Goal: Task Accomplishment & Management: Complete application form

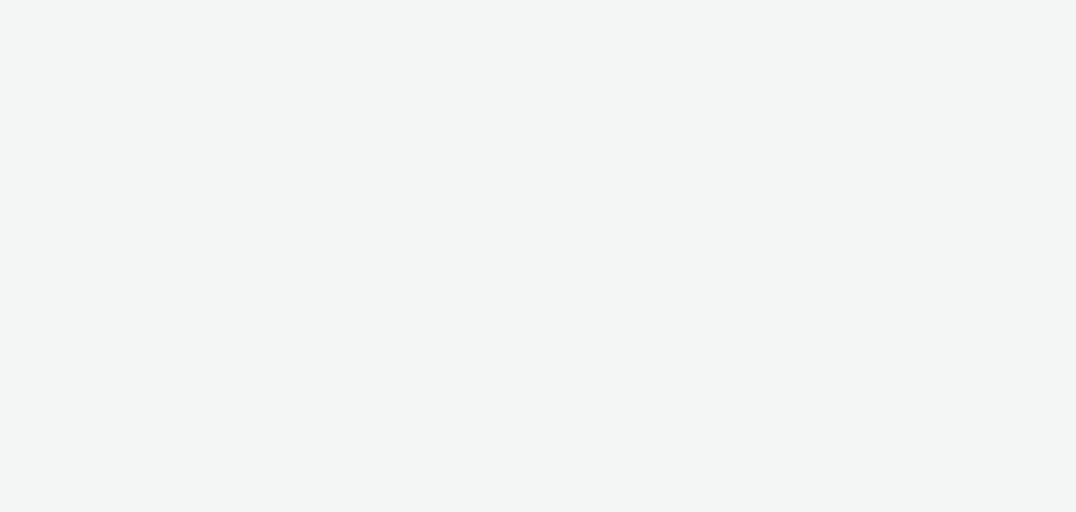
select select "7502541c-291d-438e-9ed0-28cfb675a45a"
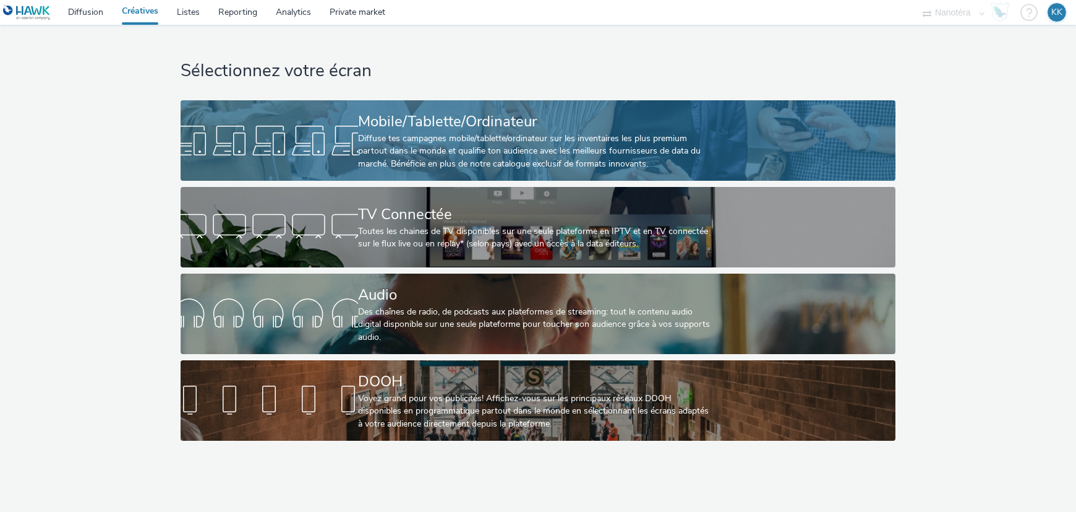
click at [458, 129] on div "Mobile/Tablette/Ordinateur" at bounding box center [535, 122] width 355 height 22
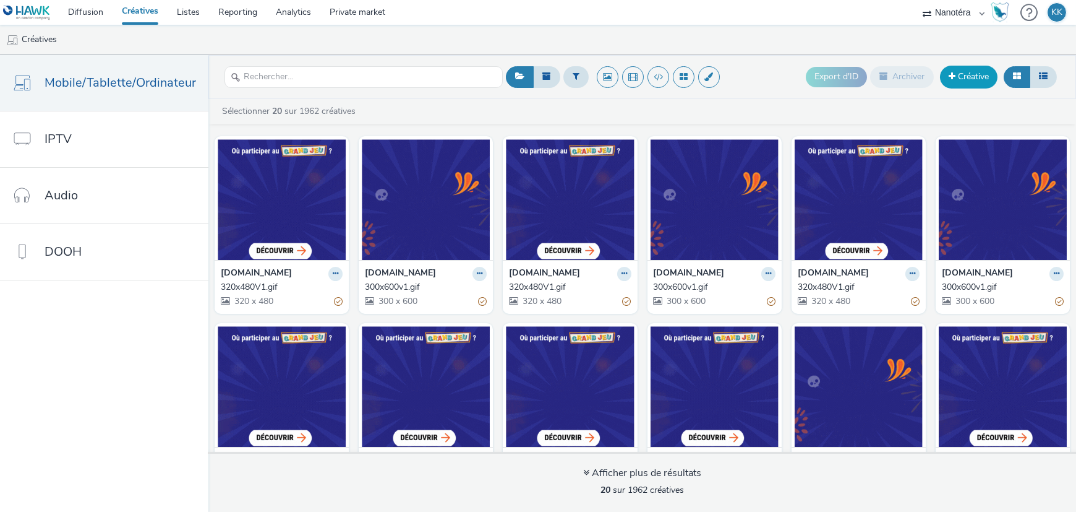
click at [963, 80] on link "Créative" at bounding box center [969, 77] width 58 height 22
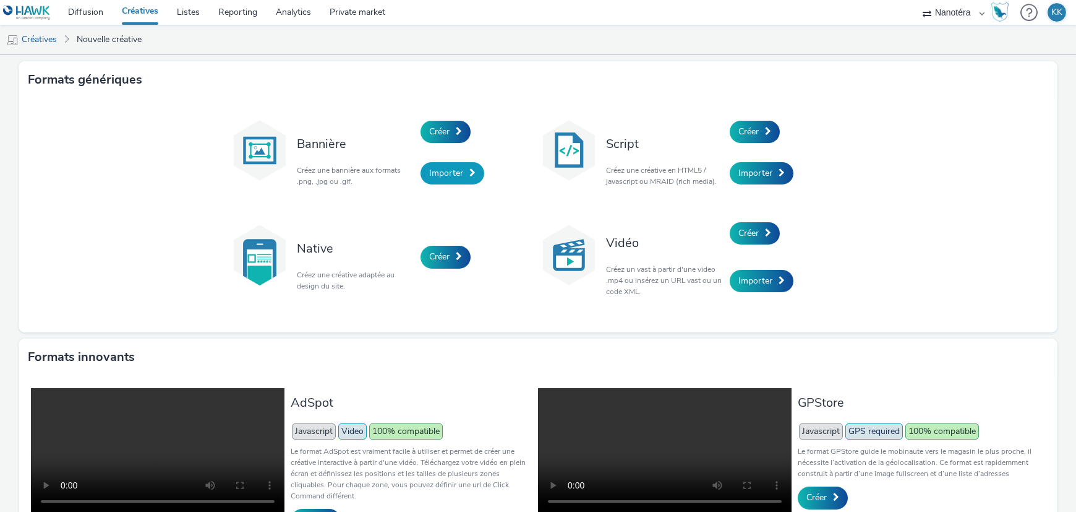
click at [446, 176] on span "Importer" at bounding box center [446, 173] width 34 height 12
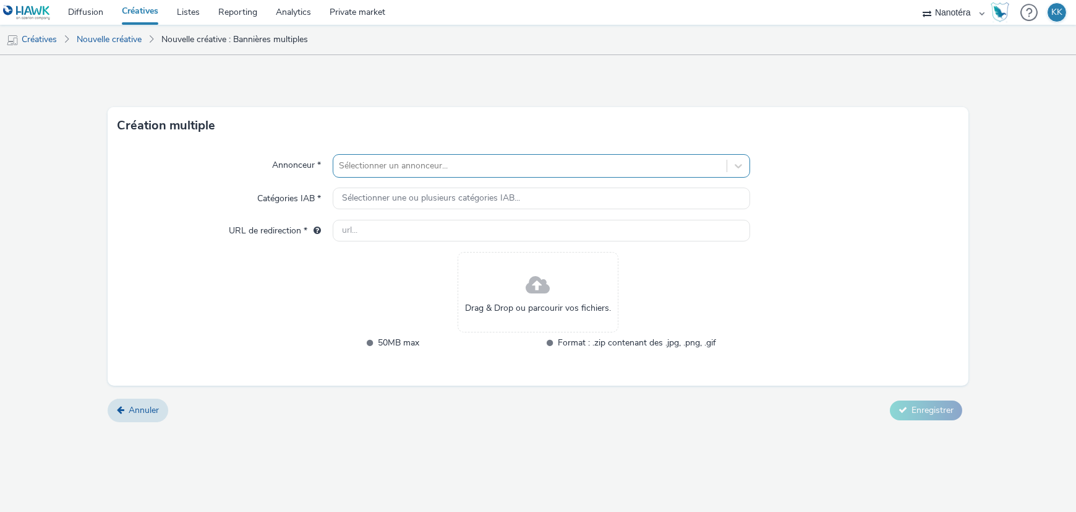
click at [458, 163] on div at bounding box center [530, 165] width 381 height 15
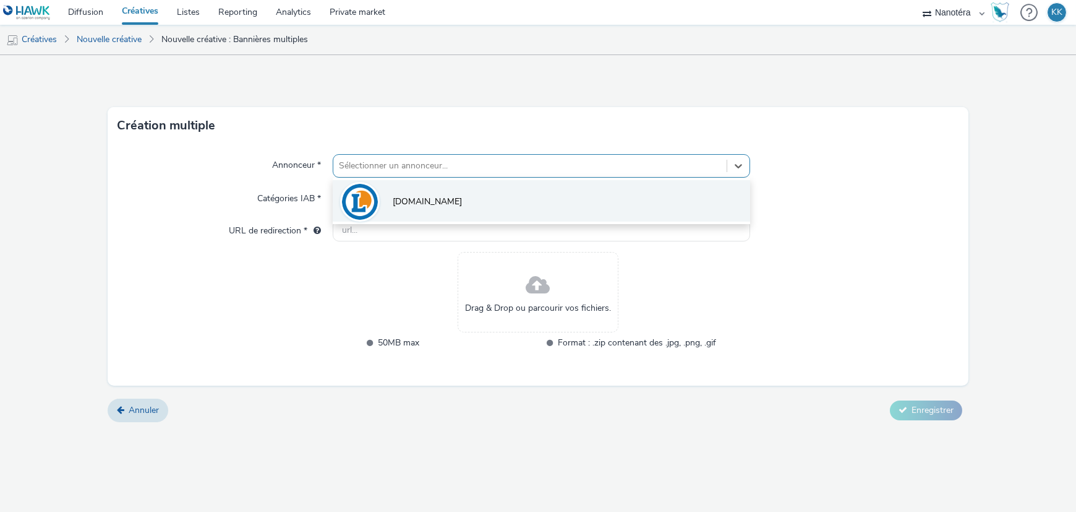
click at [434, 212] on li "[DOMAIN_NAME]" at bounding box center [542, 200] width 418 height 41
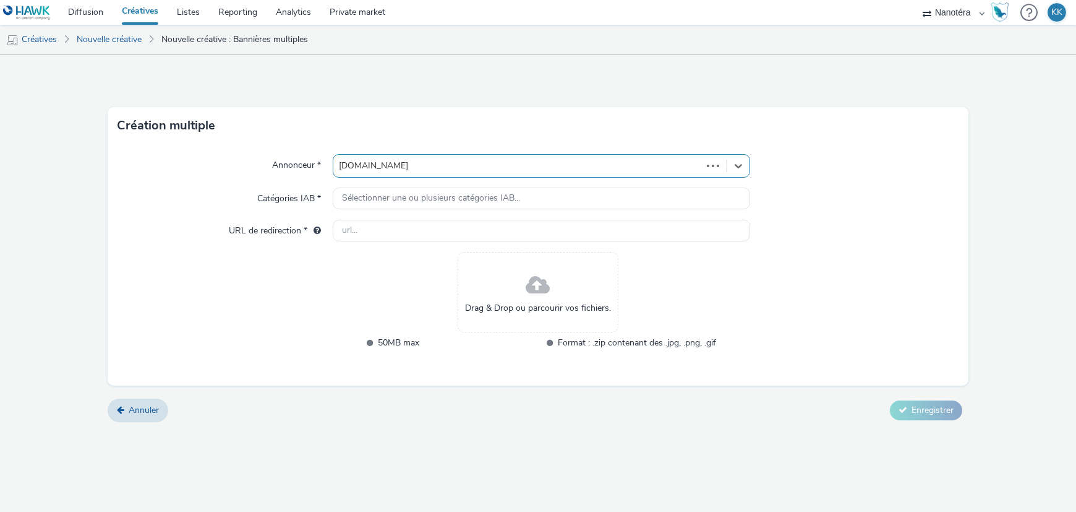
type input "[URL][DOMAIN_NAME]"
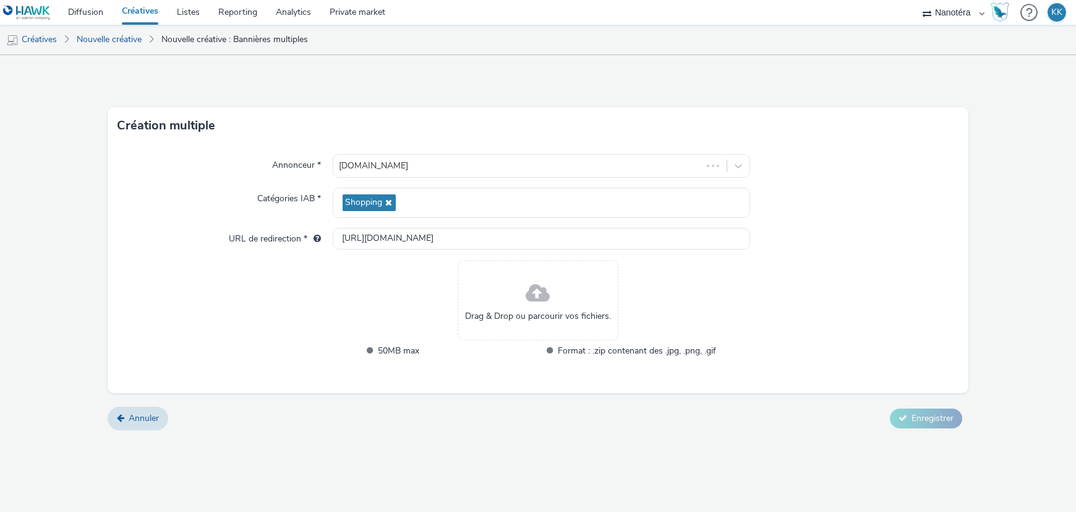
click at [530, 298] on span at bounding box center [538, 293] width 24 height 33
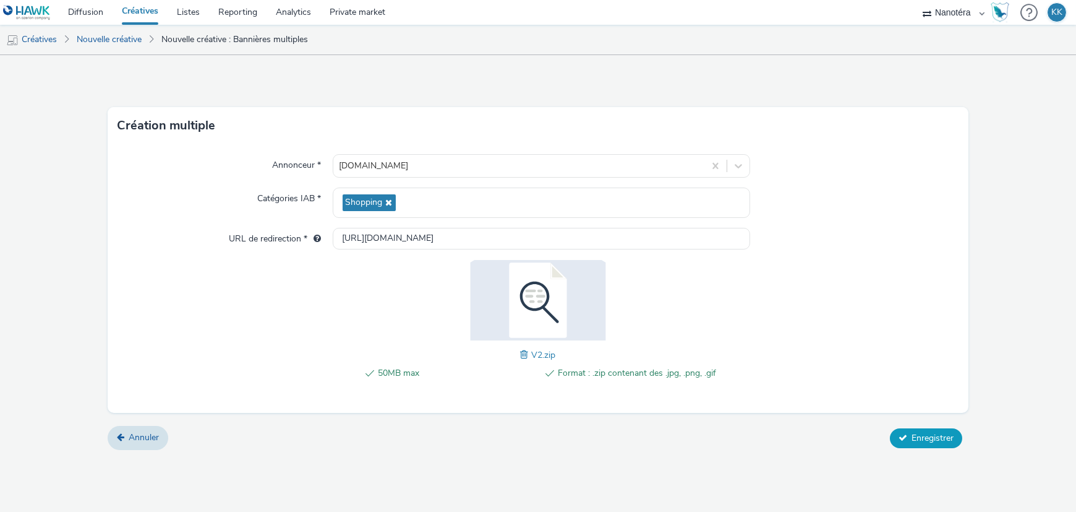
click at [945, 436] on span "Enregistrer" at bounding box center [933, 438] width 42 height 12
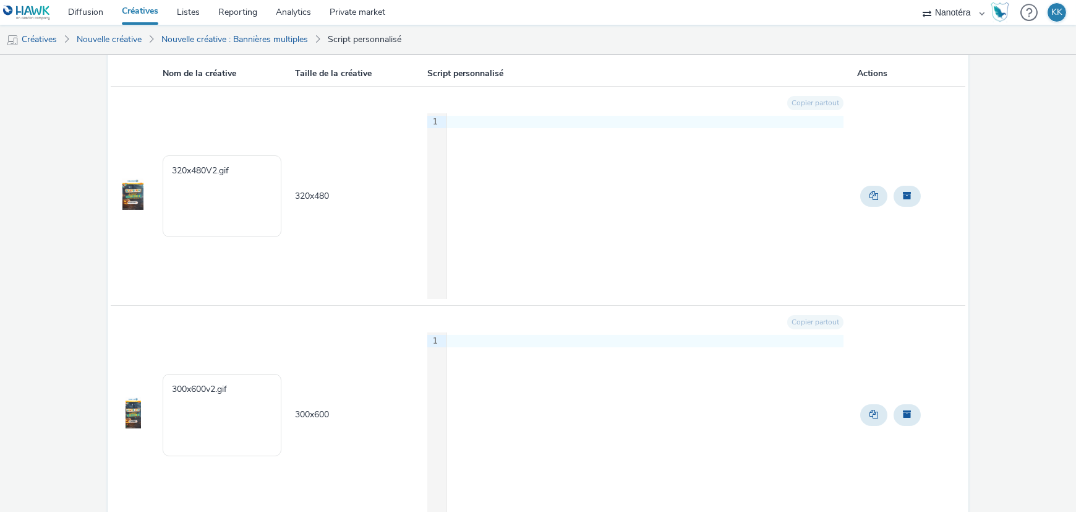
scroll to position [176, 0]
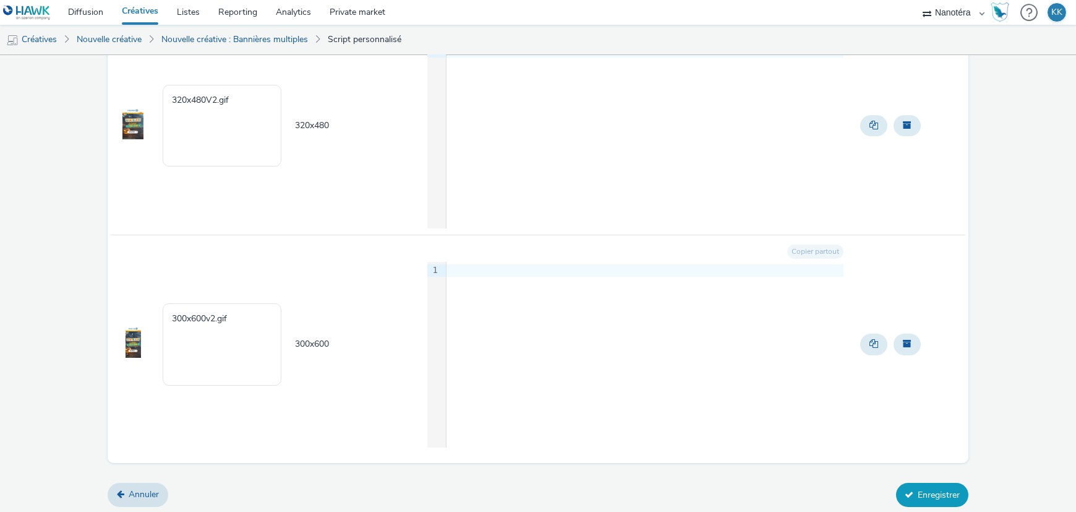
click at [947, 492] on button "Enregistrer" at bounding box center [932, 495] width 72 height 24
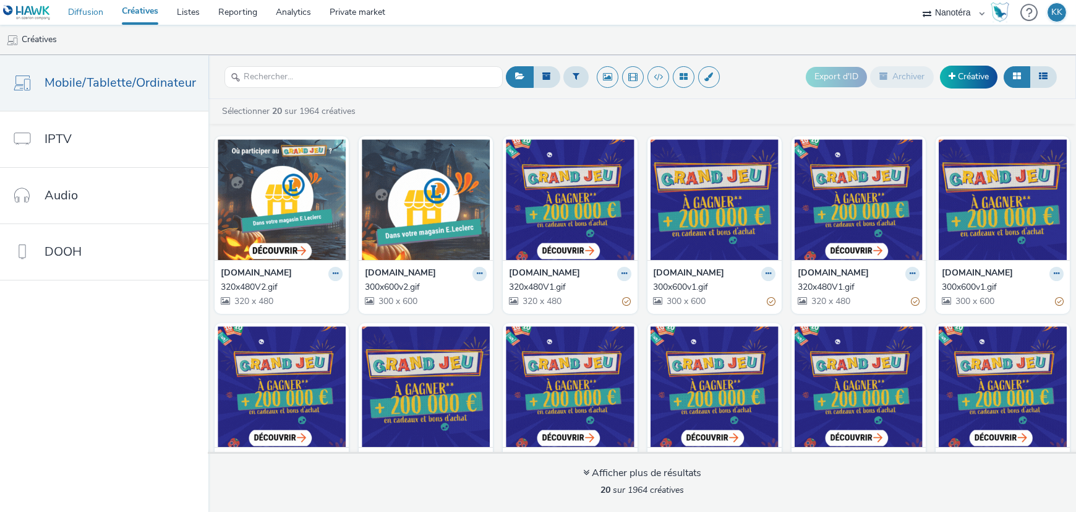
click at [71, 11] on link "Diffusion" at bounding box center [86, 12] width 54 height 25
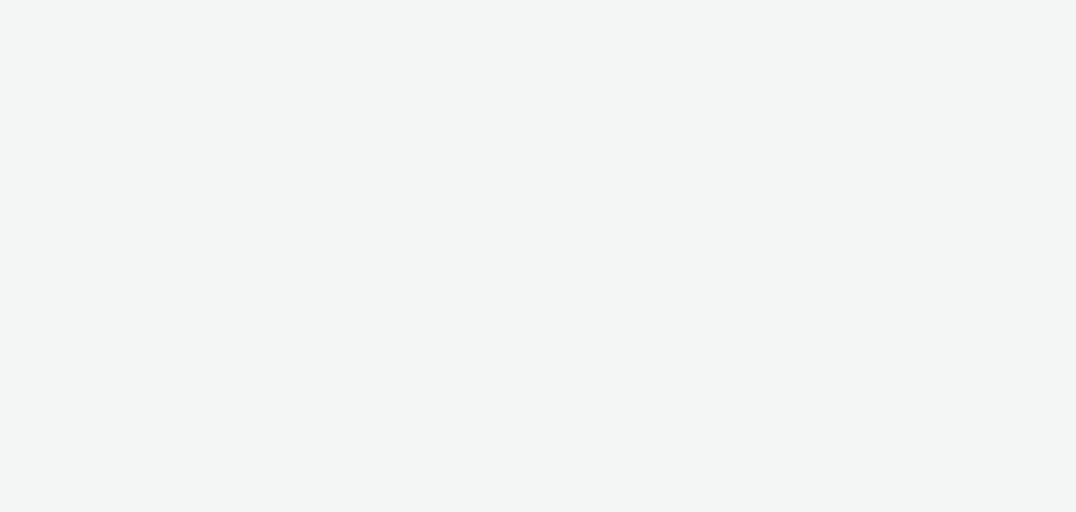
select select "7502541c-291d-438e-9ed0-28cfb675a45a"
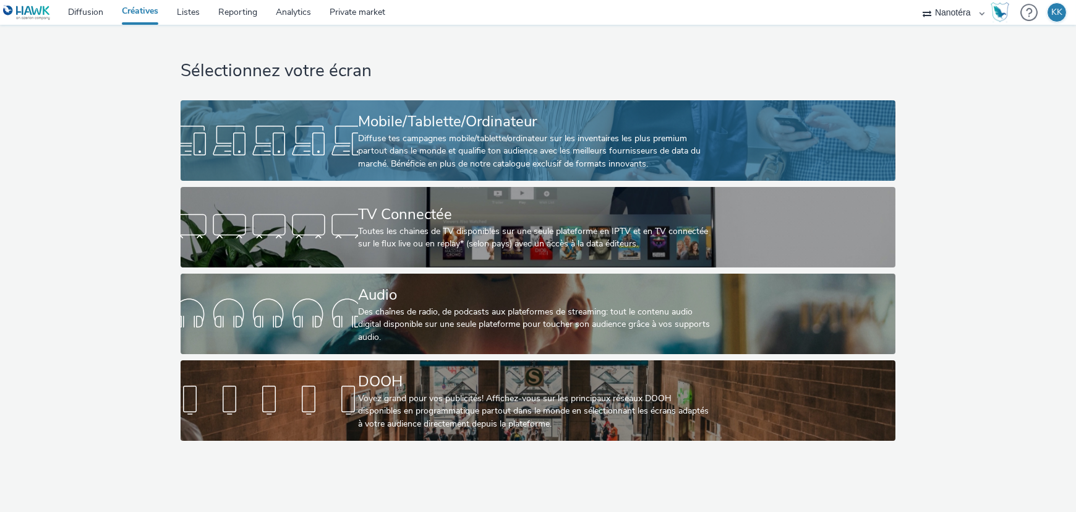
click at [500, 124] on div "Mobile/Tablette/Ordinateur" at bounding box center [535, 122] width 355 height 22
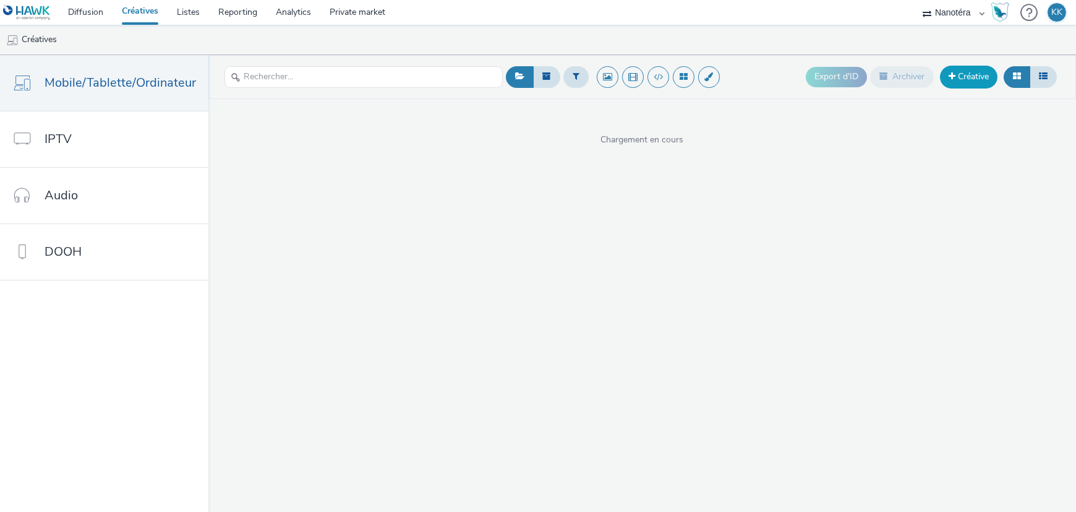
click at [968, 72] on link "Créative" at bounding box center [969, 77] width 58 height 22
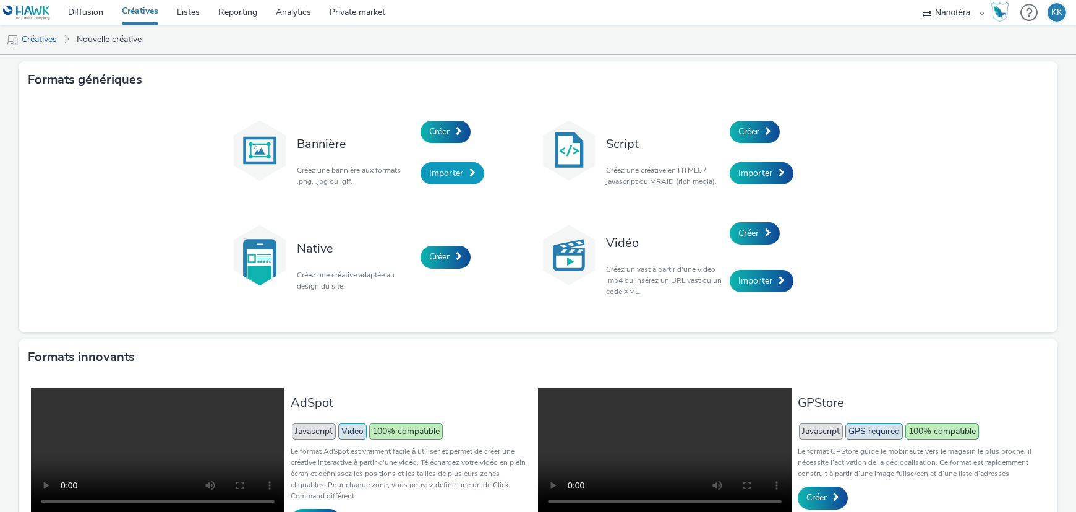
click at [452, 177] on span "Importer" at bounding box center [446, 173] width 34 height 12
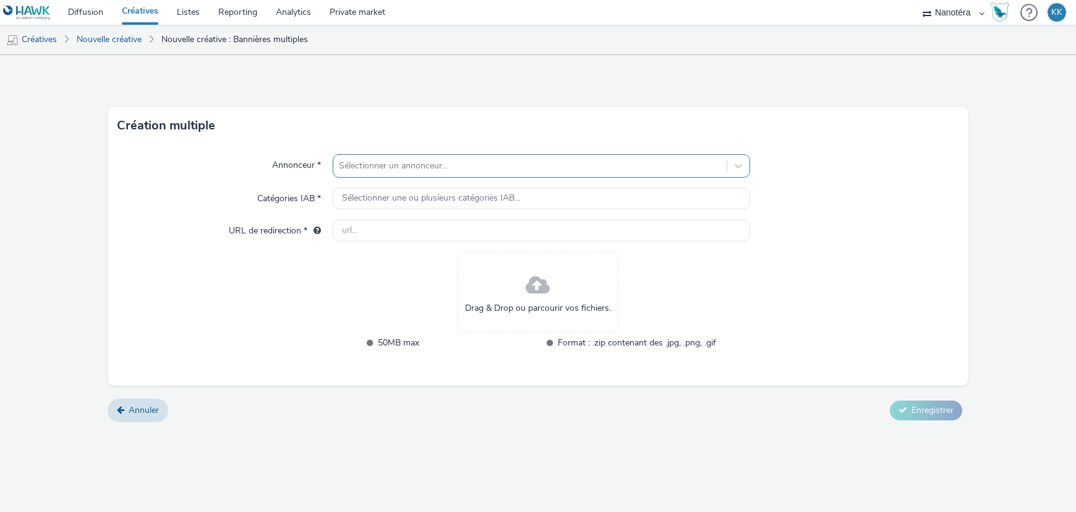
click at [406, 163] on div at bounding box center [530, 165] width 381 height 15
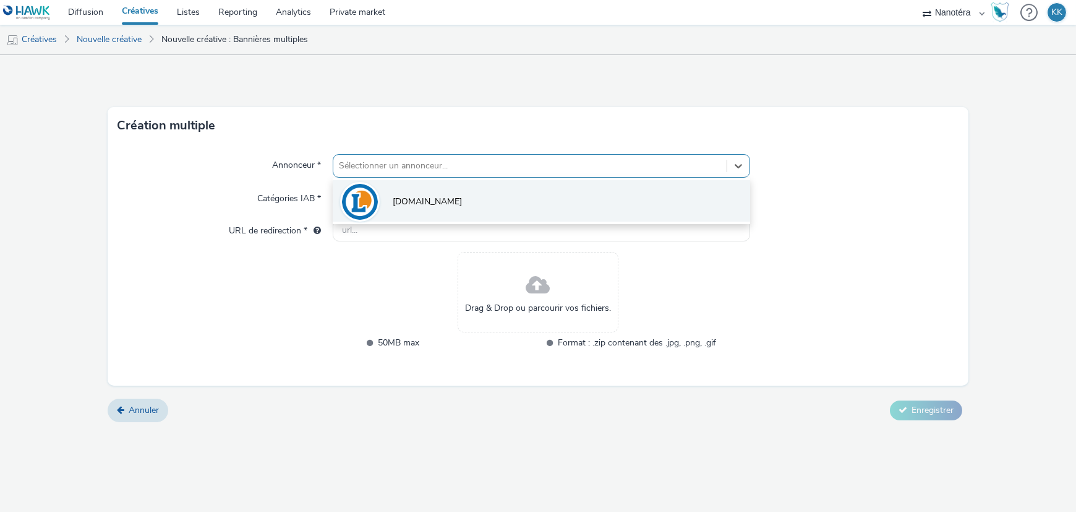
click at [390, 201] on li "[DOMAIN_NAME]" at bounding box center [542, 200] width 418 height 41
type input "[URL][DOMAIN_NAME]"
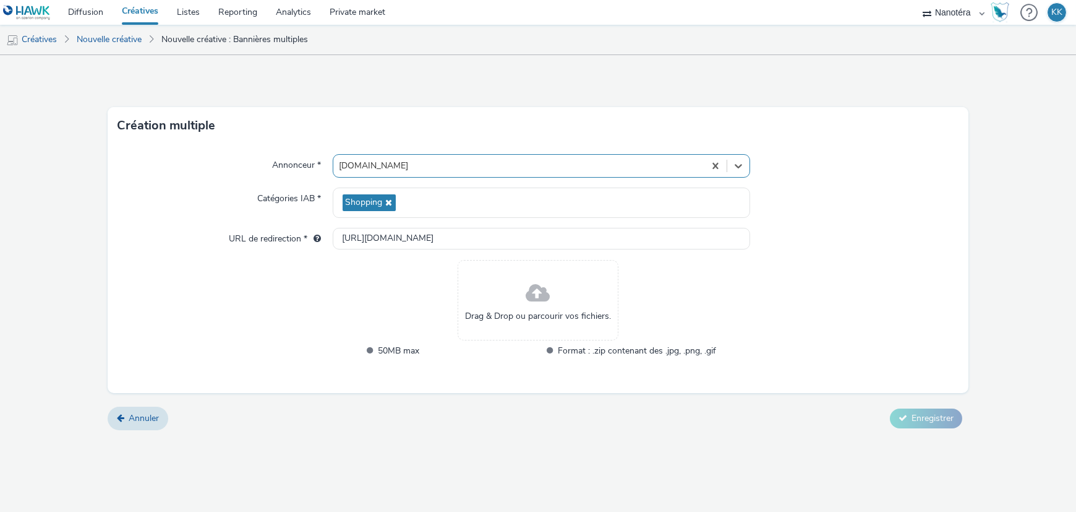
click at [539, 291] on span at bounding box center [538, 293] width 24 height 33
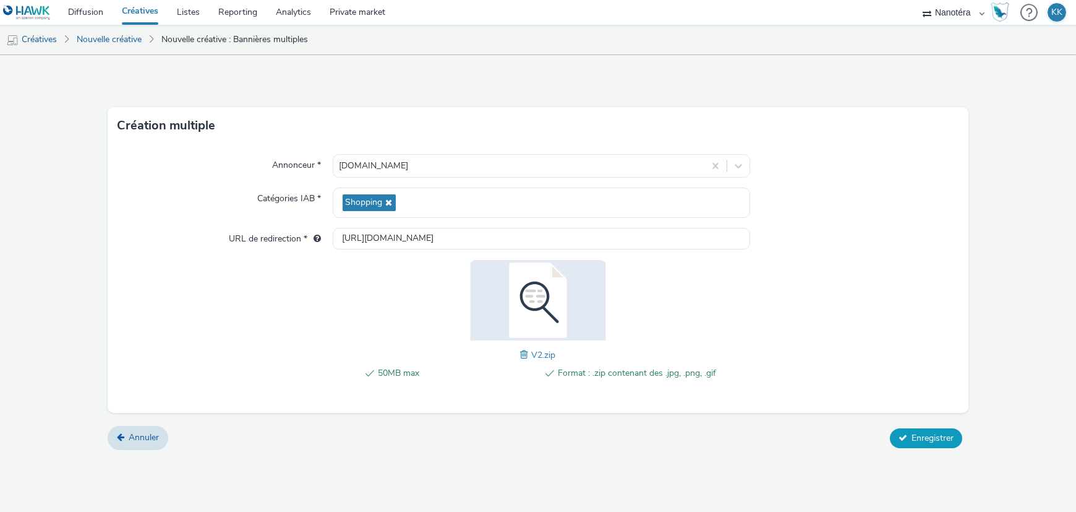
click at [921, 439] on span "Enregistrer" at bounding box center [933, 438] width 42 height 12
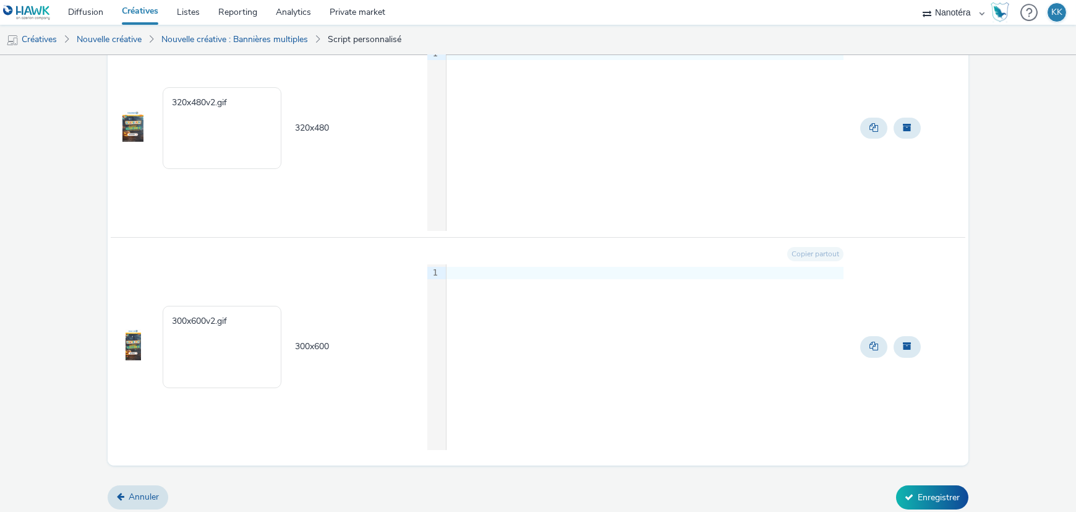
scroll to position [176, 0]
click at [934, 492] on button "Enregistrer" at bounding box center [932, 495] width 72 height 24
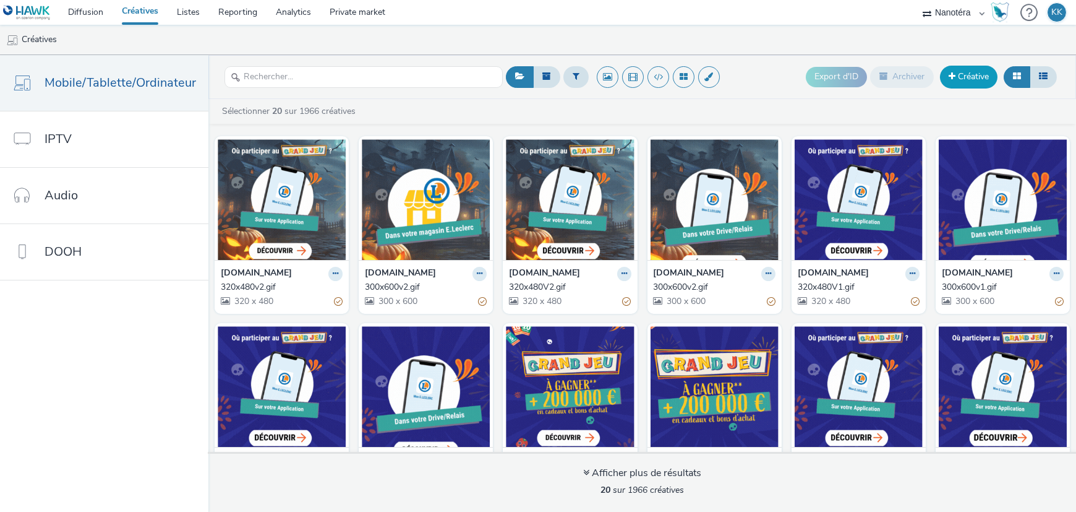
click at [977, 80] on link "Créative" at bounding box center [969, 77] width 58 height 22
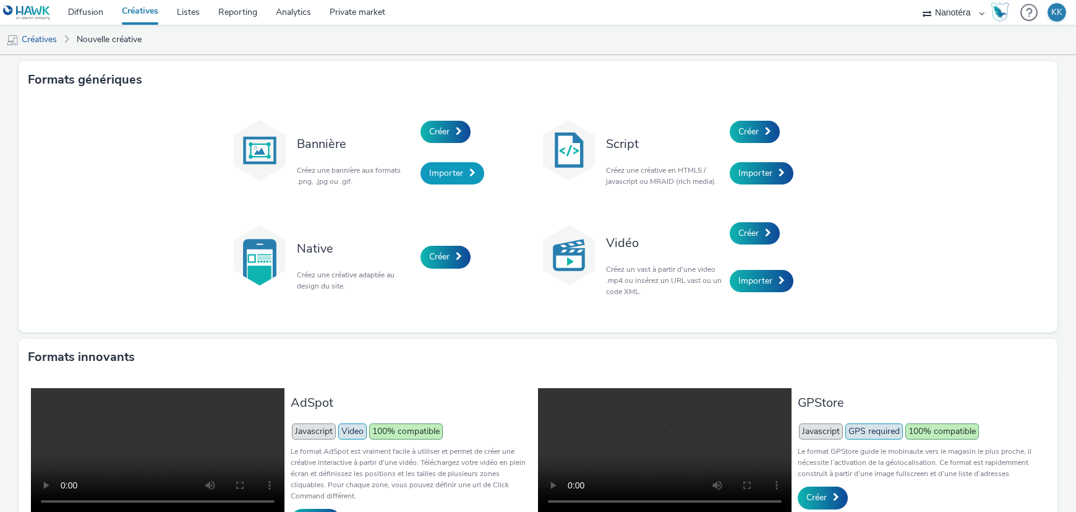
click at [457, 173] on span "Importer" at bounding box center [446, 173] width 34 height 12
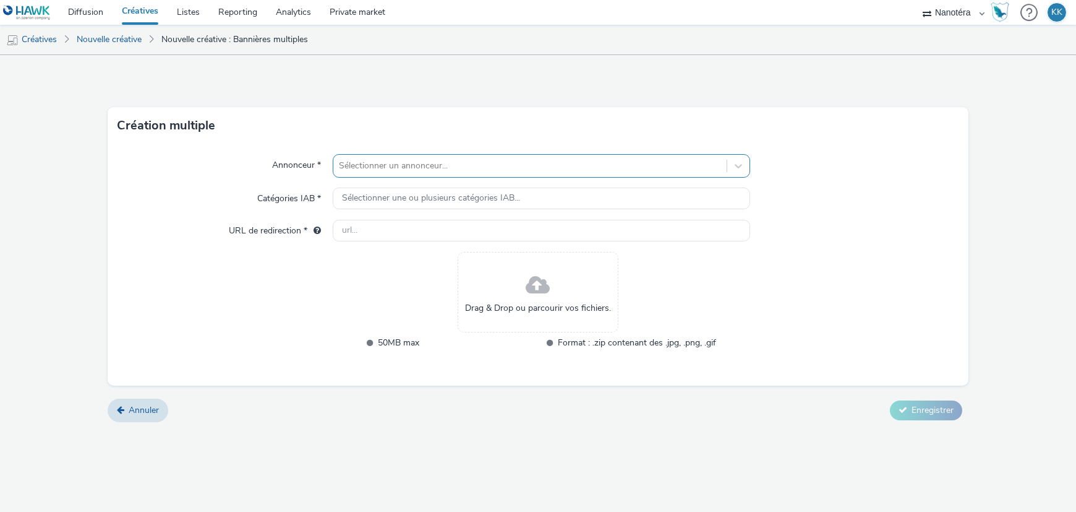
click at [395, 166] on div at bounding box center [530, 165] width 381 height 15
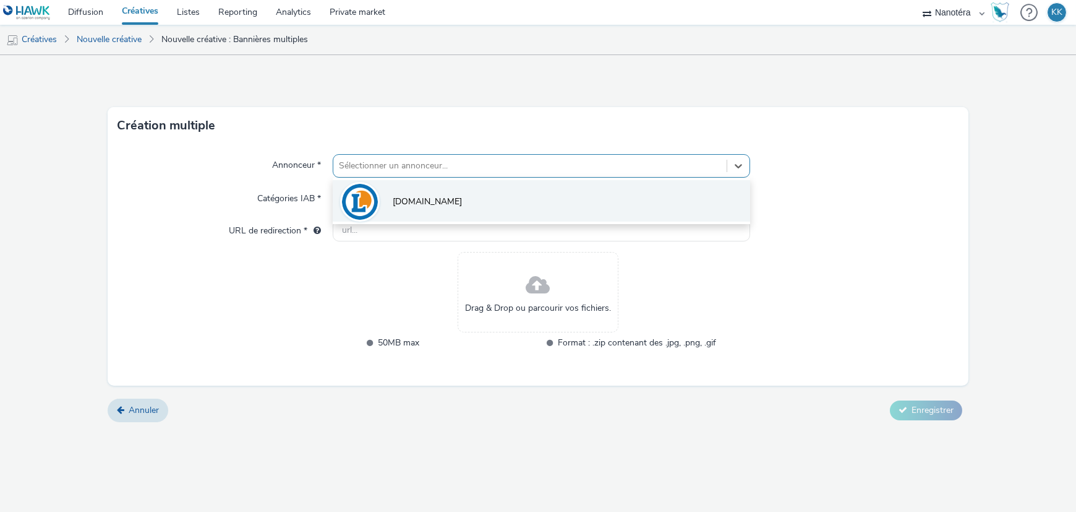
click at [395, 212] on li "[DOMAIN_NAME]" at bounding box center [542, 200] width 418 height 41
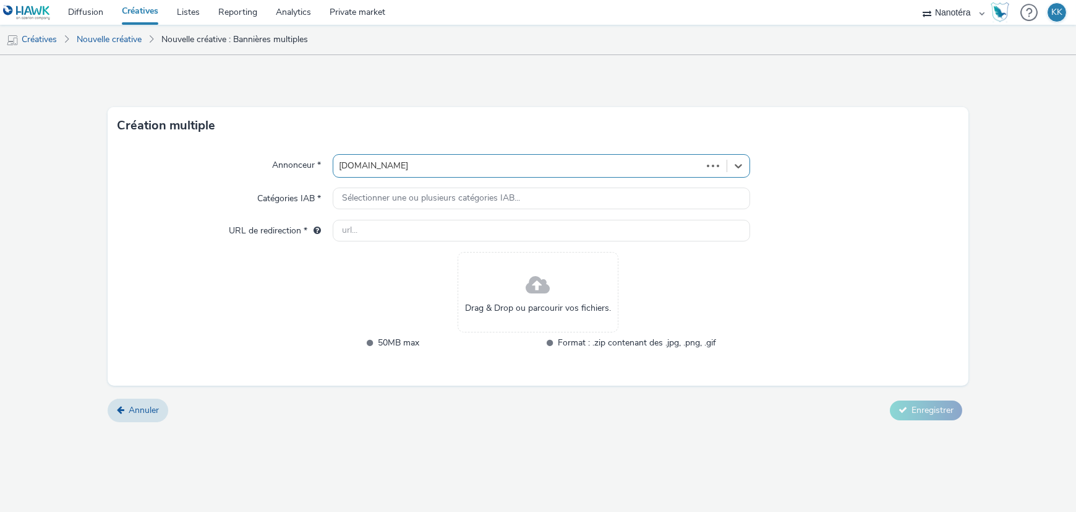
type input "[URL][DOMAIN_NAME]"
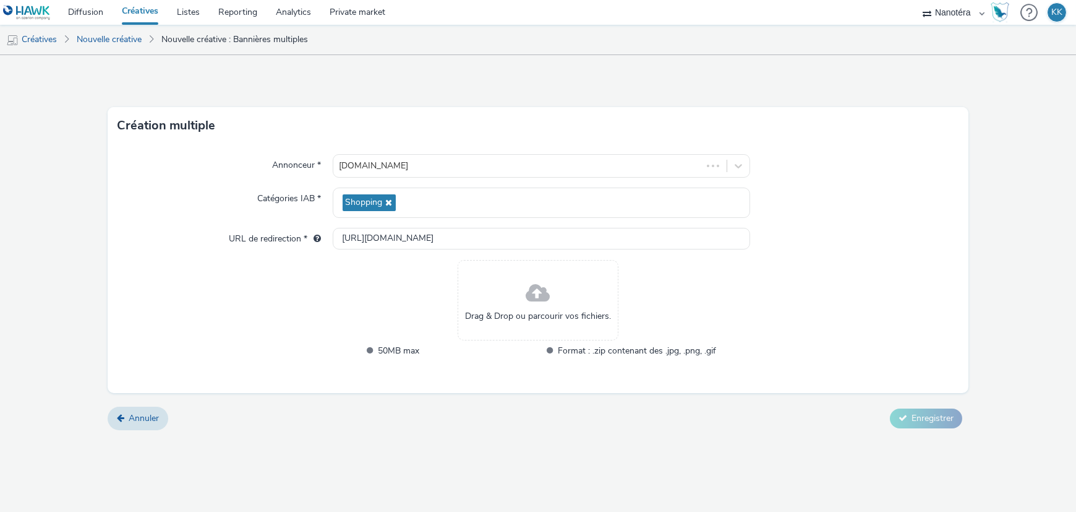
click at [513, 289] on div "Drag & Drop ou parcourir vos fichiers." at bounding box center [538, 300] width 161 height 80
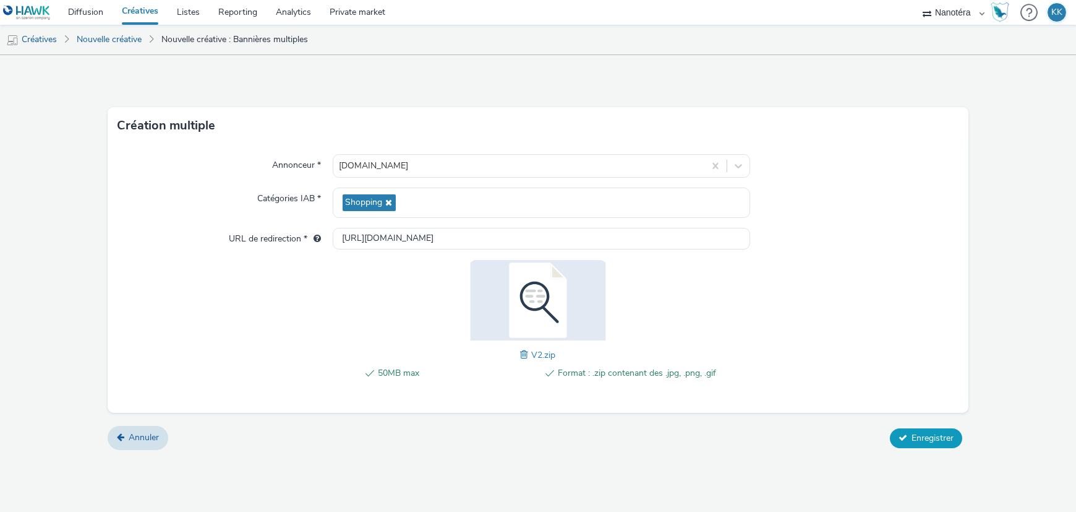
click at [940, 436] on span "Enregistrer" at bounding box center [933, 438] width 42 height 12
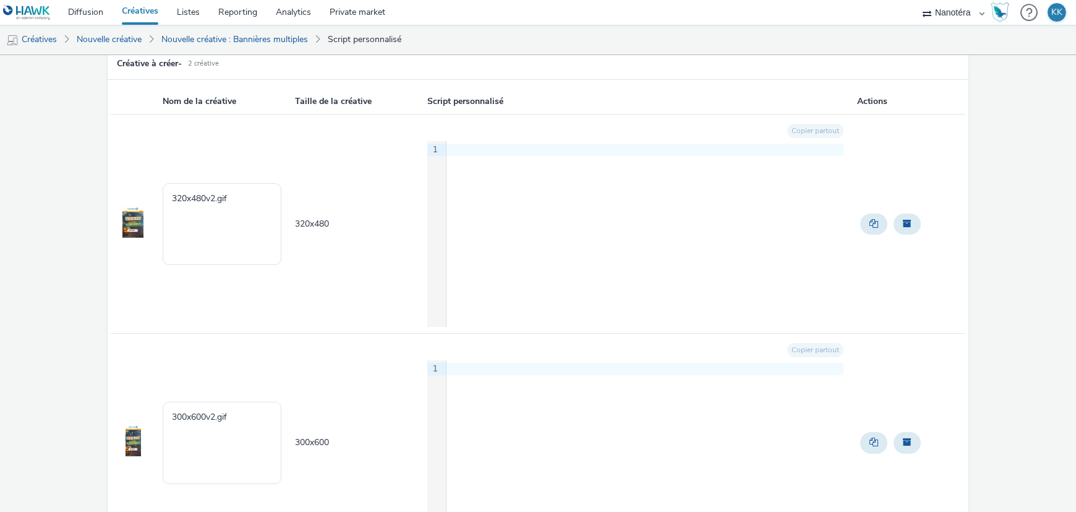
scroll to position [176, 0]
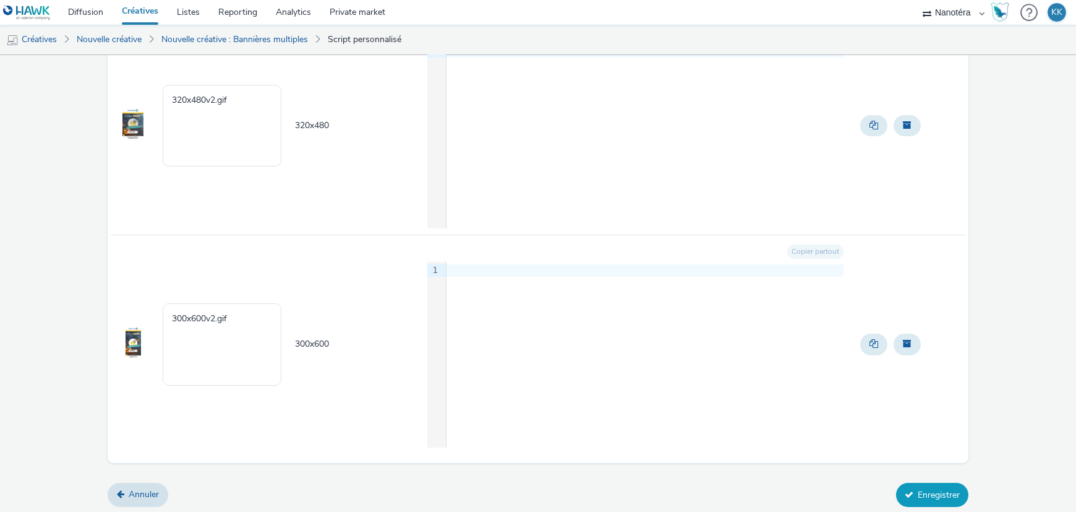
click at [928, 499] on button "Enregistrer" at bounding box center [932, 495] width 72 height 24
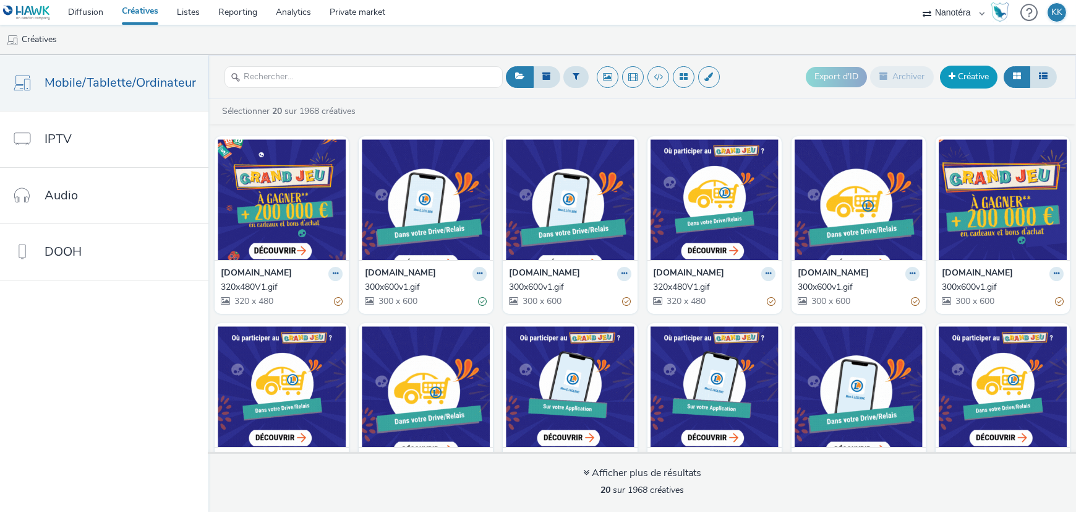
click at [973, 74] on link "Créative" at bounding box center [969, 77] width 58 height 22
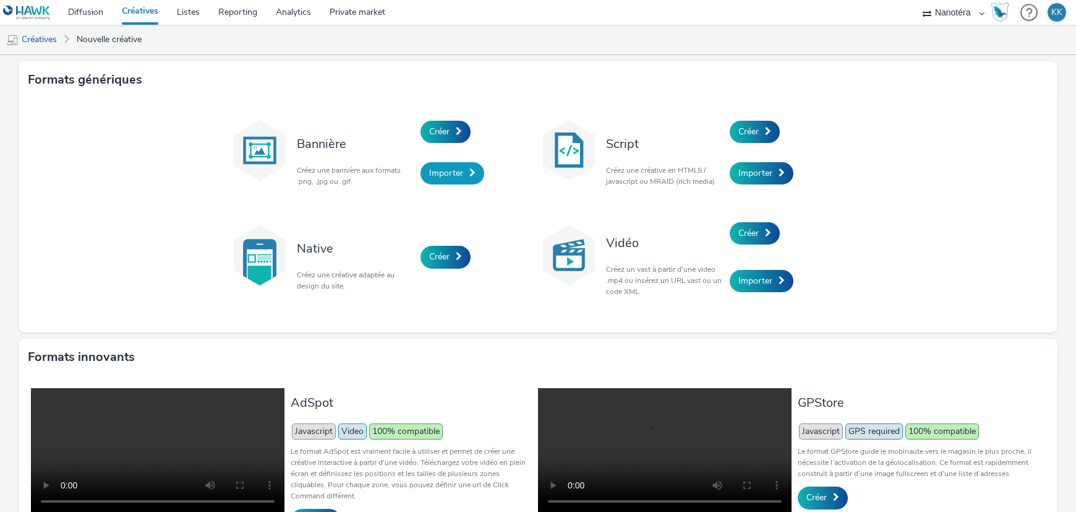
click at [431, 165] on link "Importer" at bounding box center [453, 173] width 64 height 22
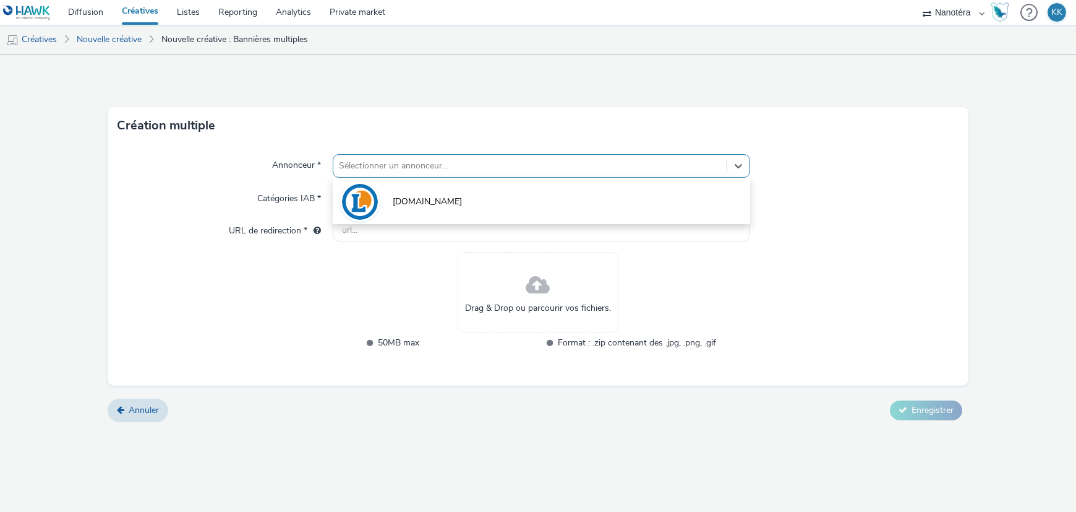
click at [455, 167] on div at bounding box center [530, 165] width 381 height 15
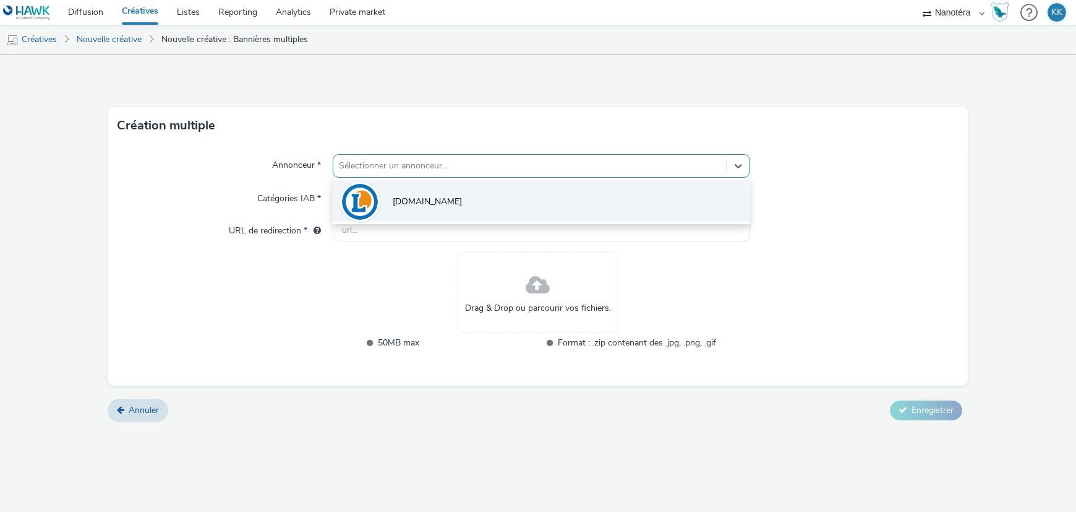
click at [446, 202] on li "[DOMAIN_NAME]" at bounding box center [542, 200] width 418 height 41
type input "[URL][DOMAIN_NAME]"
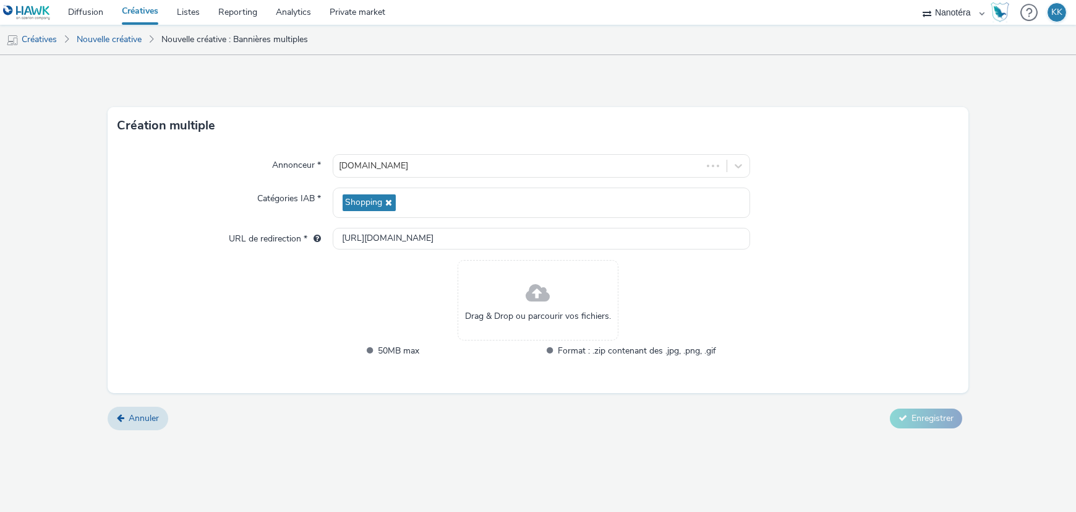
click at [541, 301] on span at bounding box center [538, 293] width 24 height 33
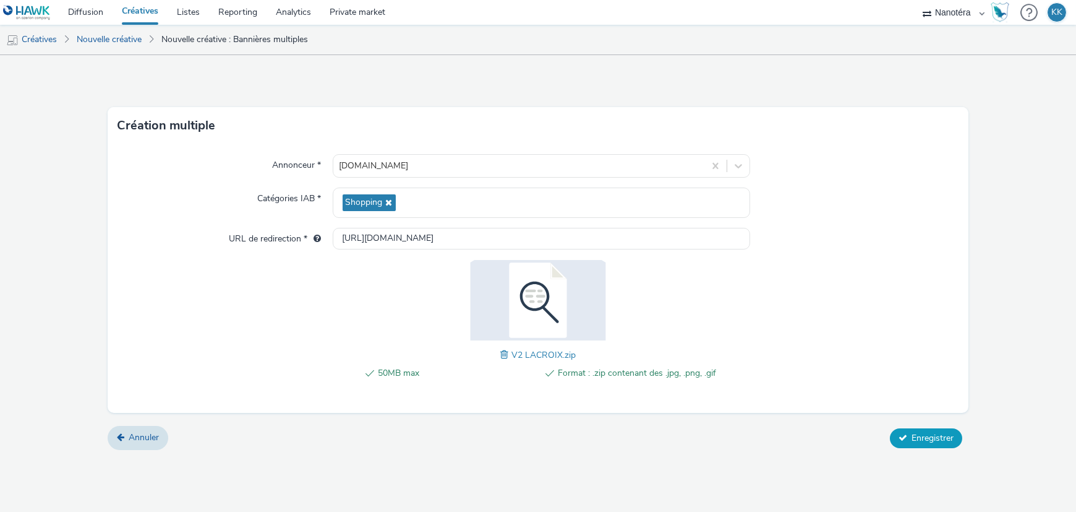
click at [935, 440] on span "Enregistrer" at bounding box center [933, 438] width 42 height 12
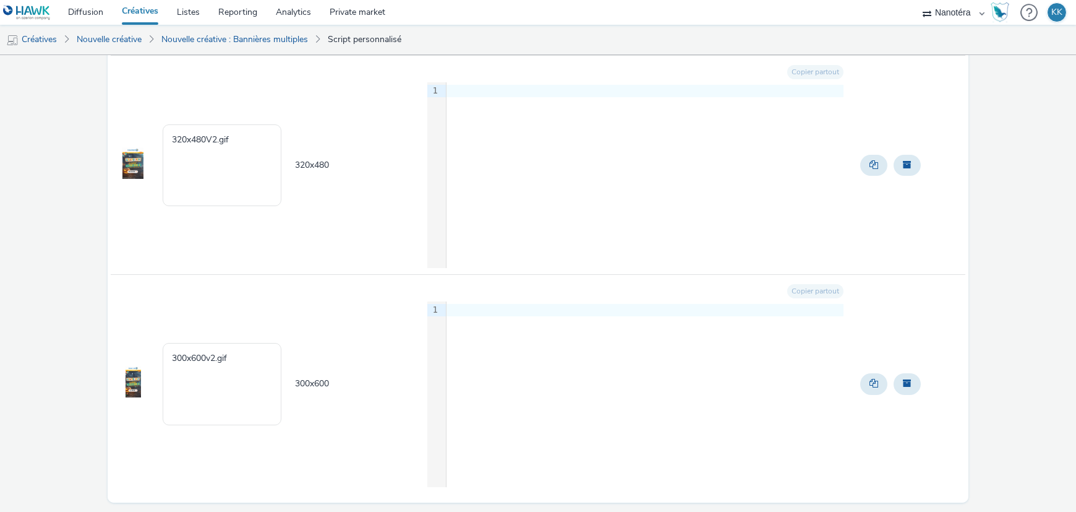
scroll to position [176, 0]
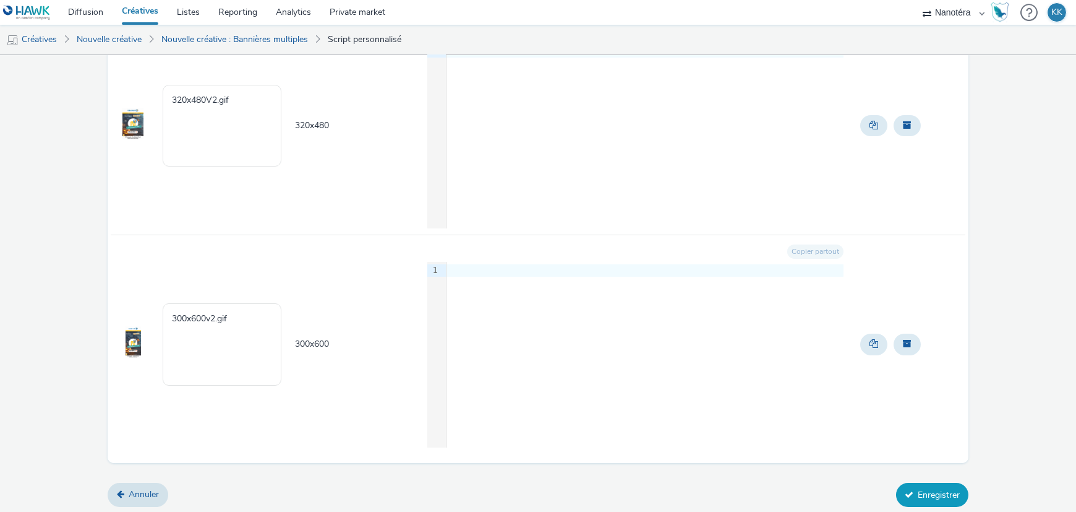
click at [924, 491] on button "Enregistrer" at bounding box center [932, 495] width 72 height 24
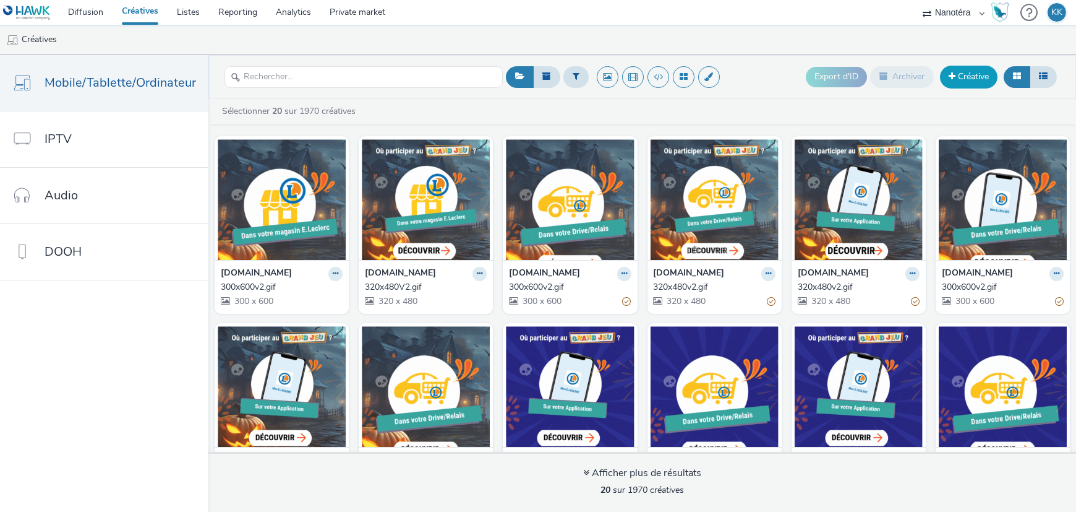
click at [951, 77] on span at bounding box center [952, 76] width 7 height 9
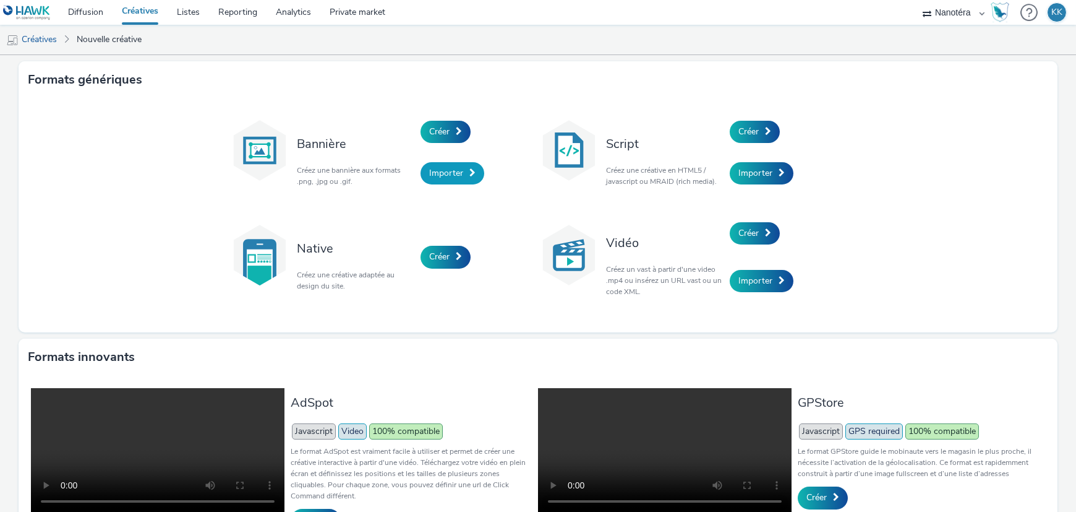
click at [429, 171] on span "Importer" at bounding box center [446, 173] width 34 height 12
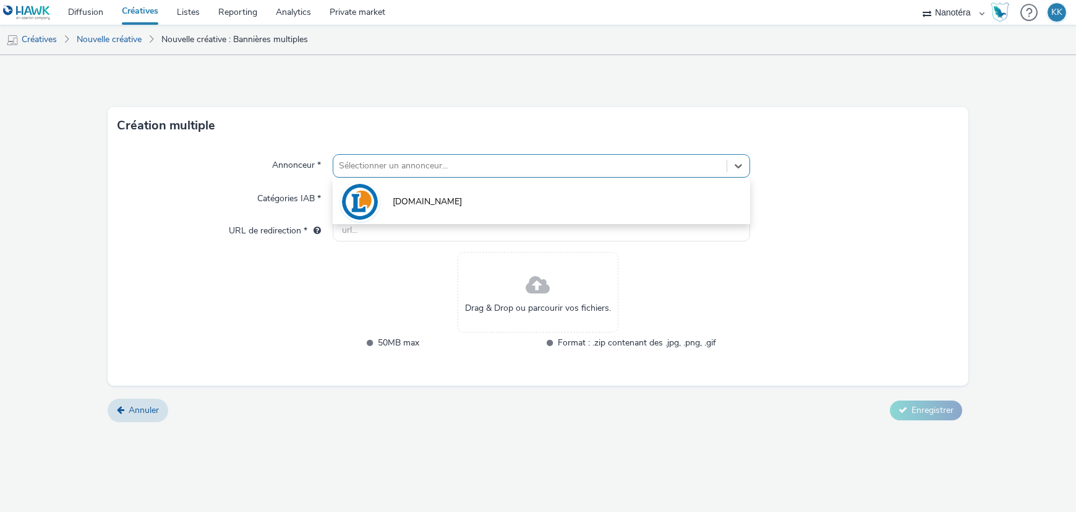
click at [393, 170] on div at bounding box center [530, 165] width 381 height 15
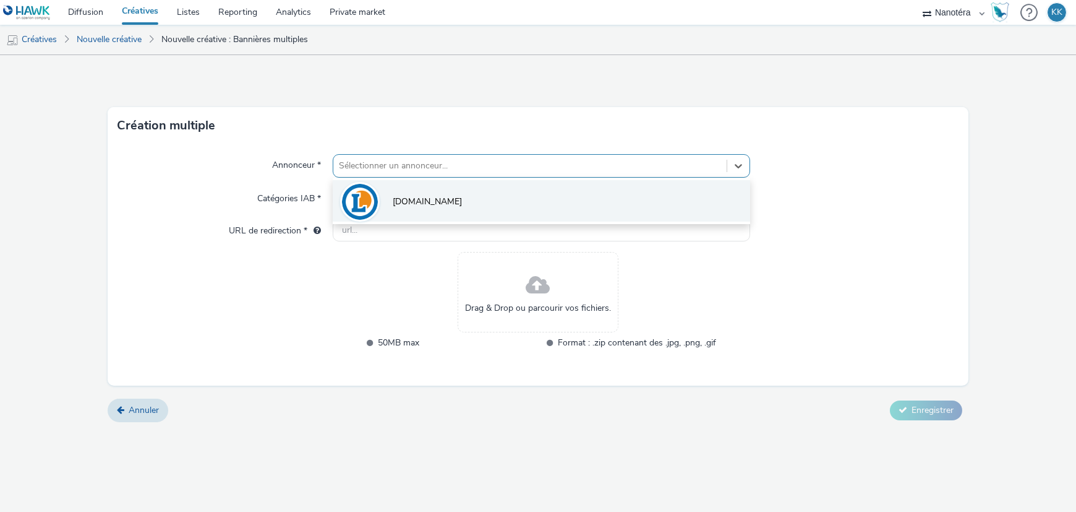
click at [393, 205] on span "[DOMAIN_NAME]" at bounding box center [427, 201] width 69 height 12
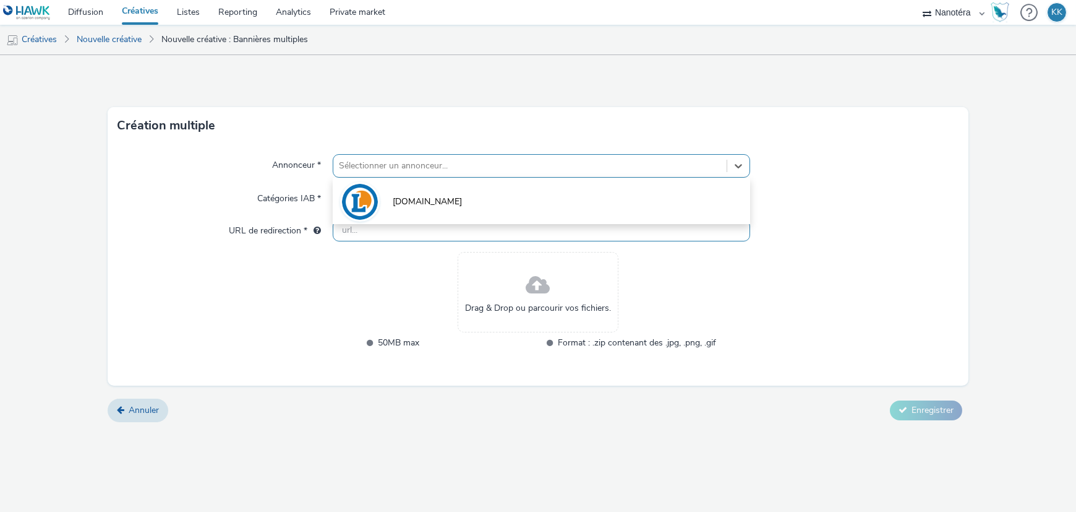
type input "[URL][DOMAIN_NAME]"
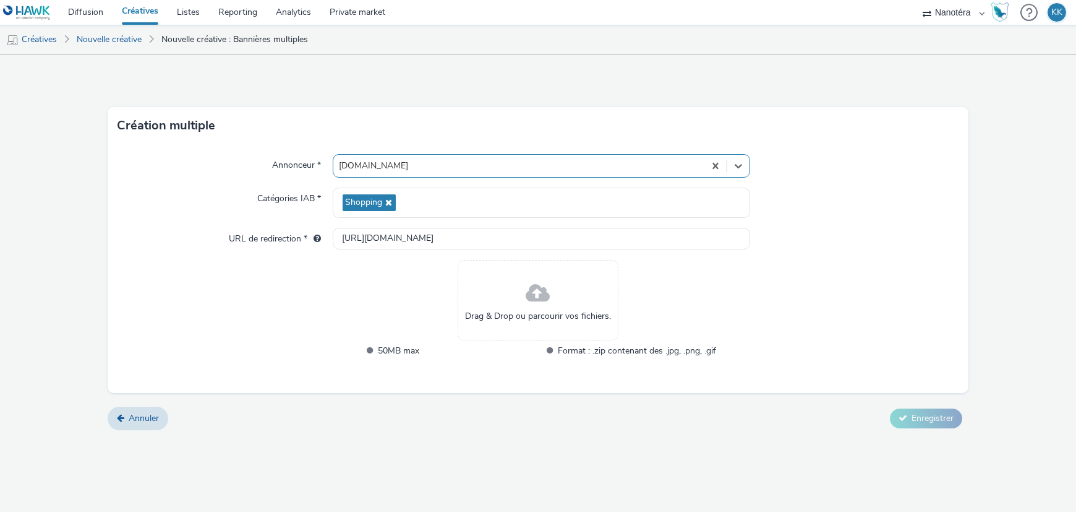
click at [520, 298] on div "Drag & Drop ou parcourir vos fichiers." at bounding box center [538, 300] width 161 height 80
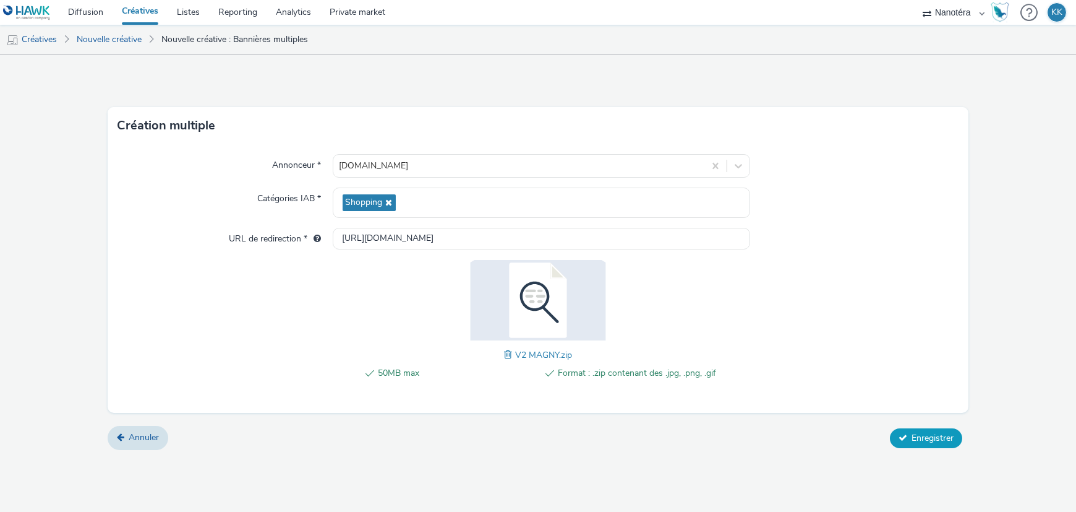
click at [916, 439] on span "Enregistrer" at bounding box center [933, 438] width 42 height 12
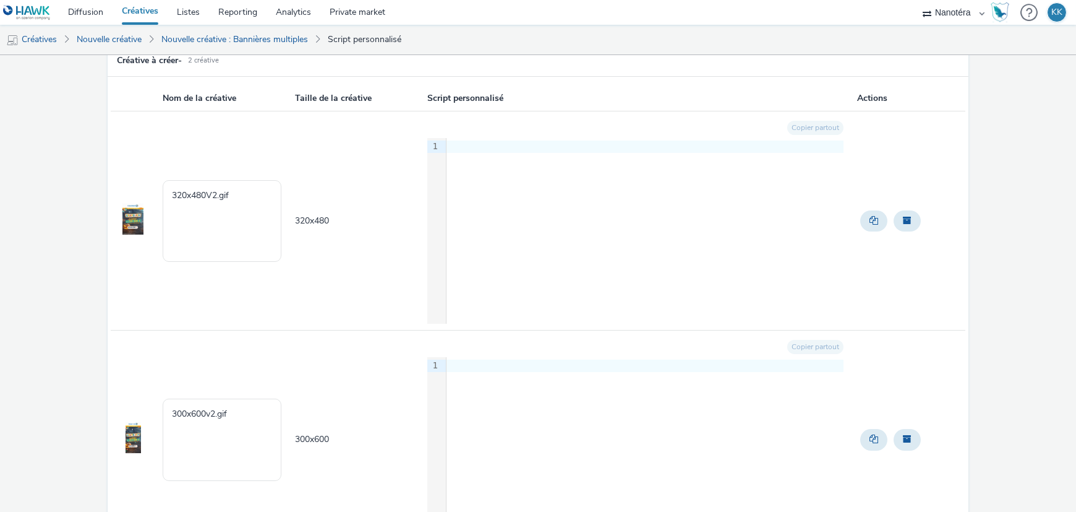
scroll to position [176, 0]
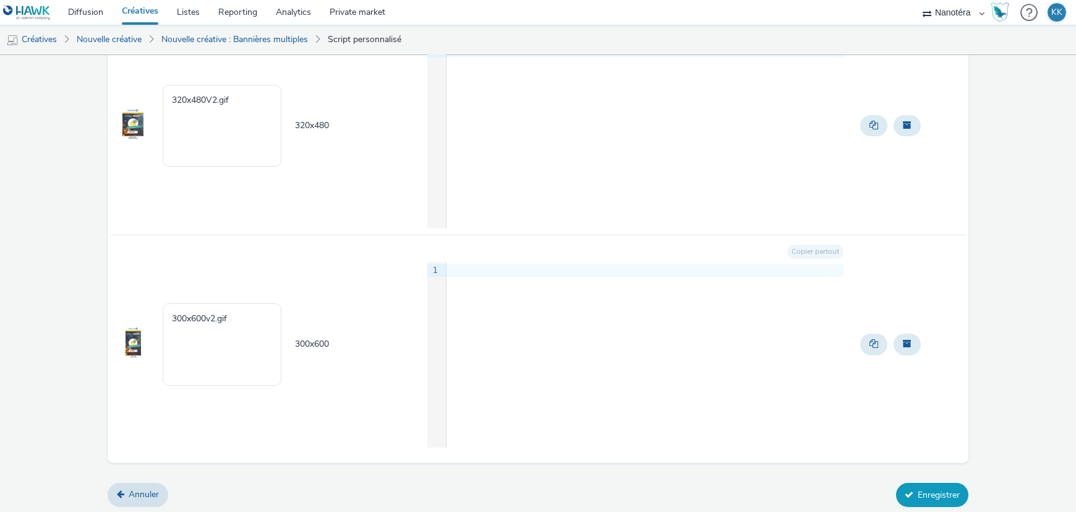
click at [935, 494] on button "Enregistrer" at bounding box center [932, 495] width 72 height 24
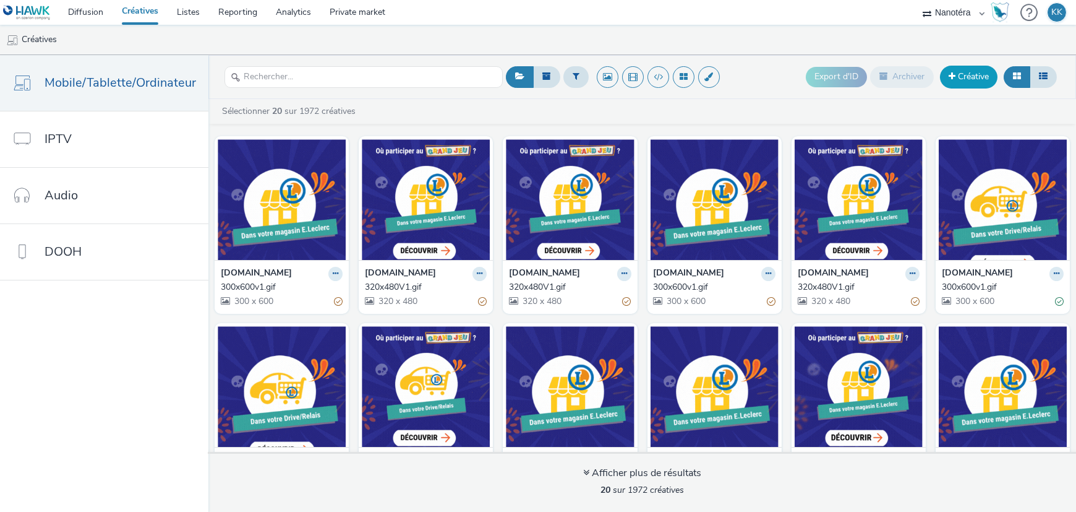
click at [965, 72] on link "Créative" at bounding box center [969, 77] width 58 height 22
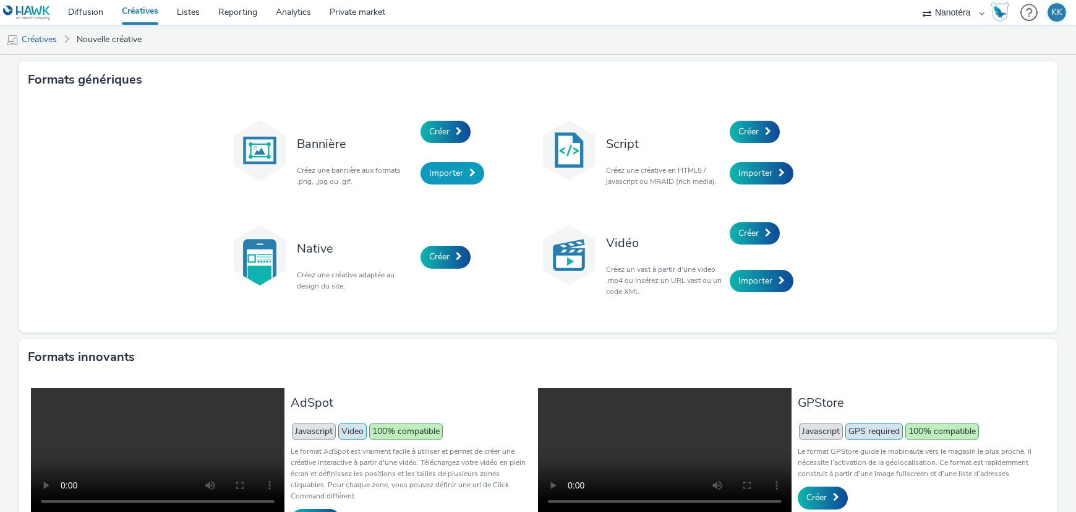
click at [457, 174] on span "Importer" at bounding box center [446, 173] width 34 height 12
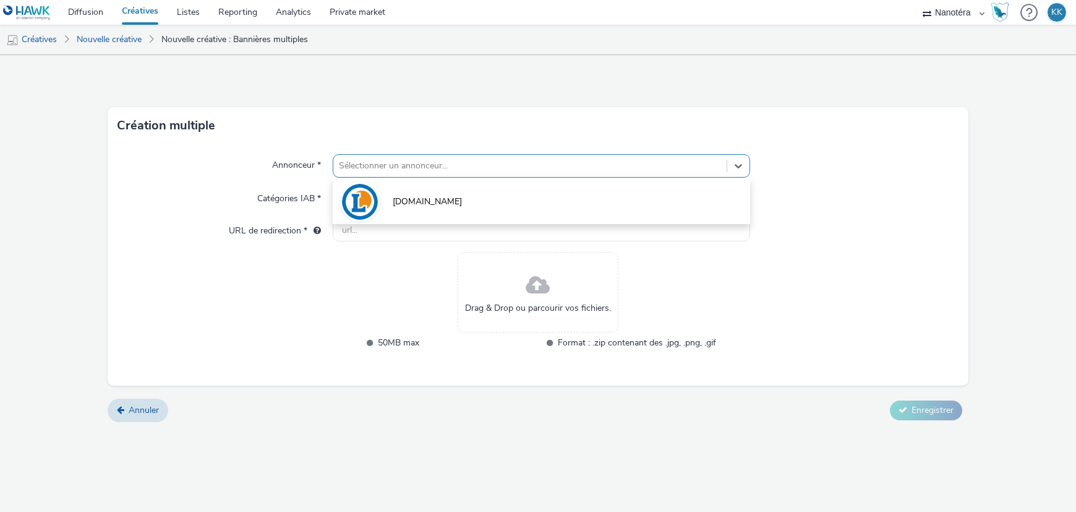
click at [449, 164] on div at bounding box center [530, 165] width 381 height 15
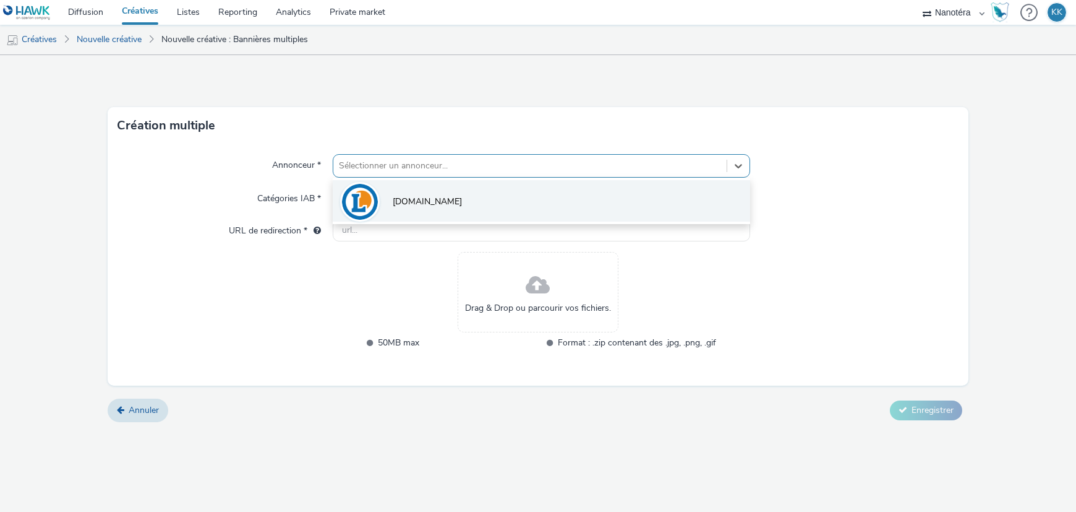
click at [439, 202] on li "[DOMAIN_NAME]" at bounding box center [542, 200] width 418 height 41
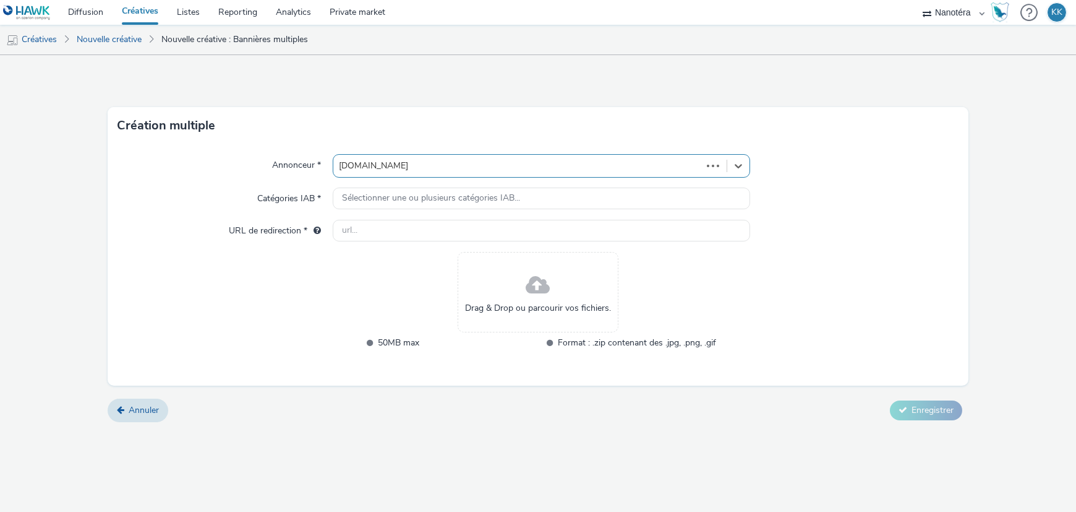
type input "[URL][DOMAIN_NAME]"
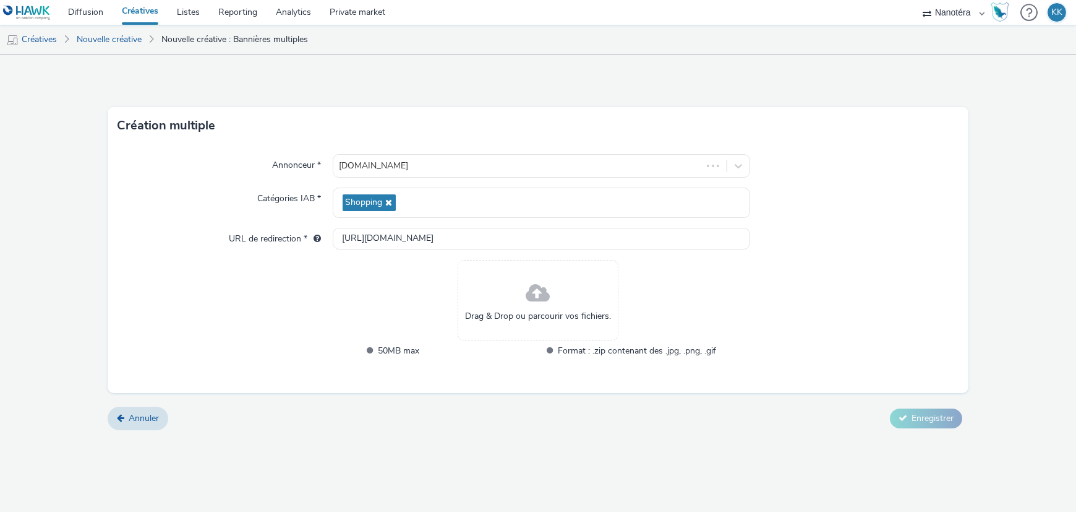
click at [553, 311] on span "Drag & Drop ou parcourir vos fichiers." at bounding box center [538, 316] width 146 height 12
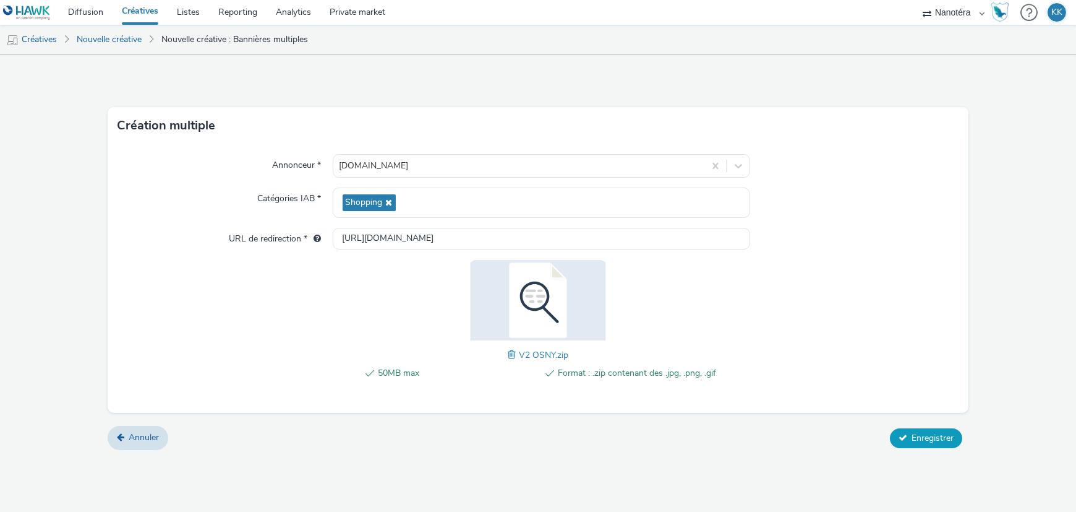
click at [913, 439] on span "Enregistrer" at bounding box center [933, 438] width 42 height 12
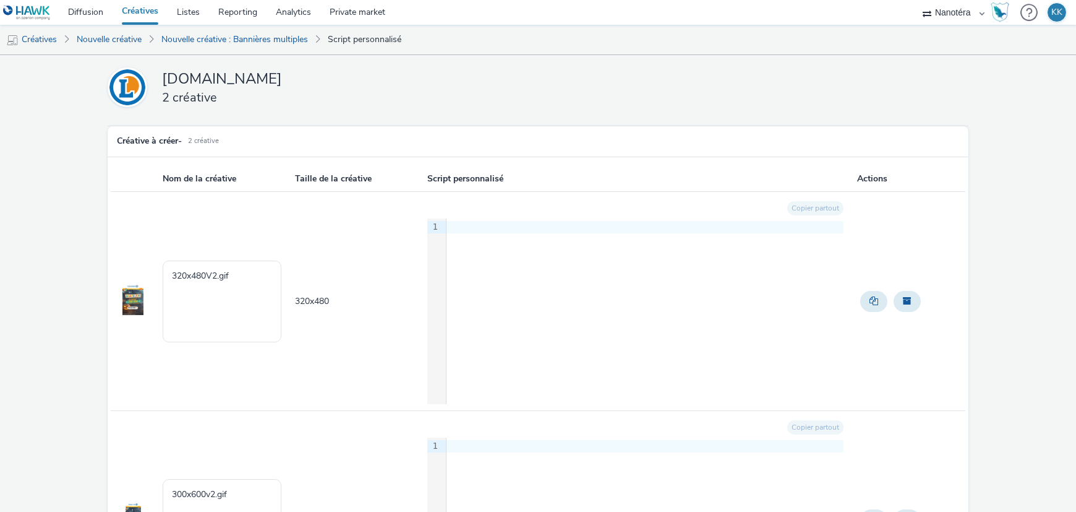
scroll to position [176, 0]
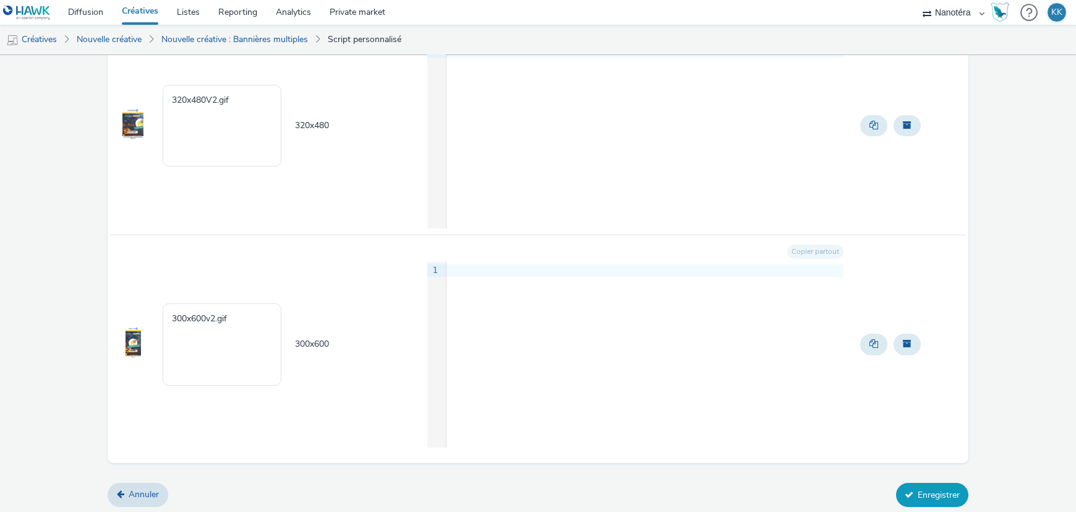
click at [947, 489] on button "Enregistrer" at bounding box center [932, 495] width 72 height 24
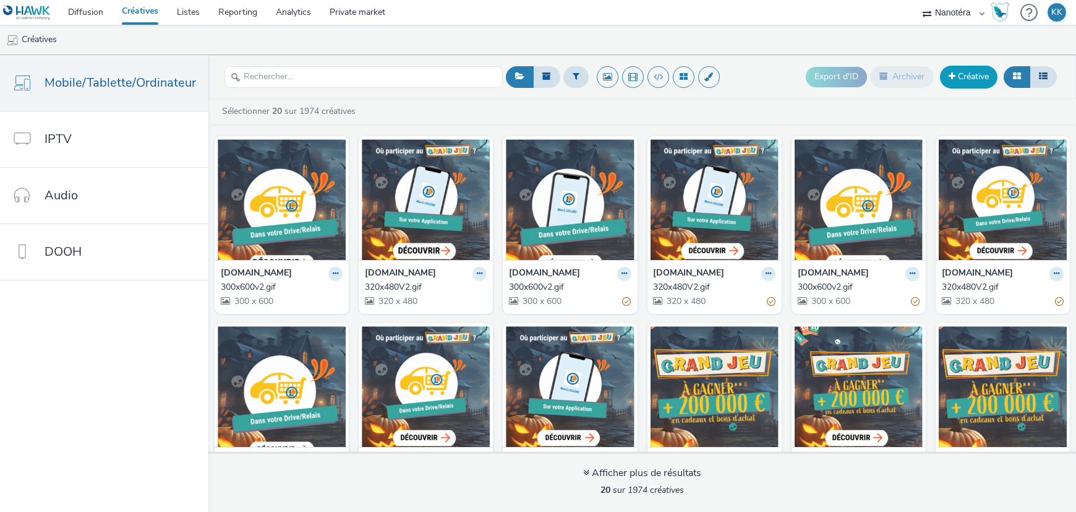
click at [971, 85] on link "Créative" at bounding box center [969, 77] width 58 height 22
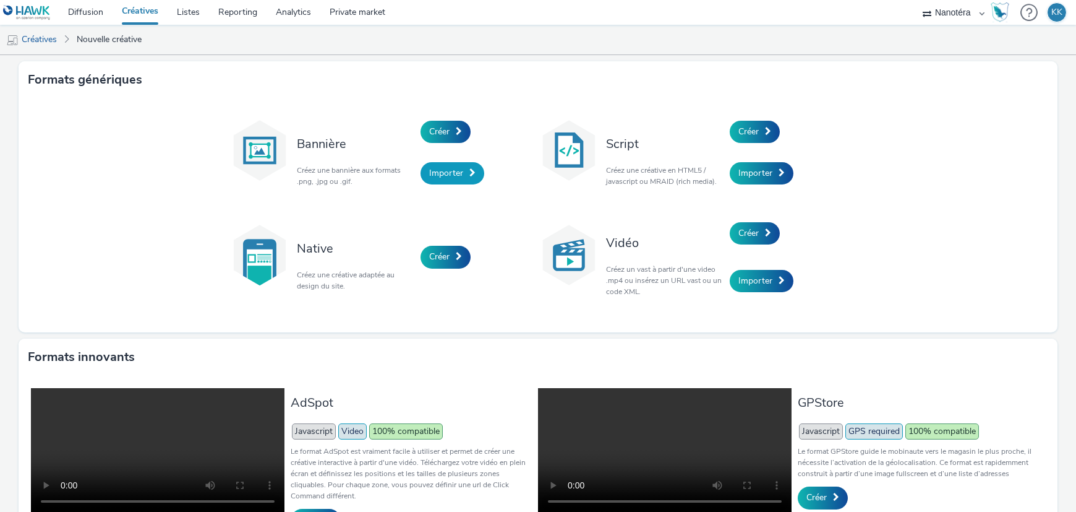
click at [440, 175] on span "Importer" at bounding box center [446, 173] width 34 height 12
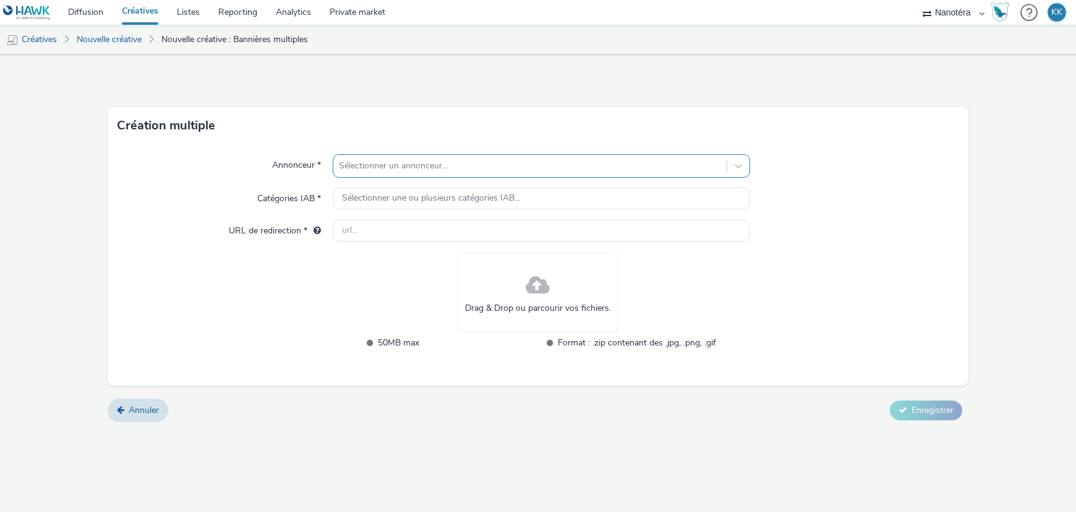
click at [446, 159] on div at bounding box center [530, 165] width 381 height 15
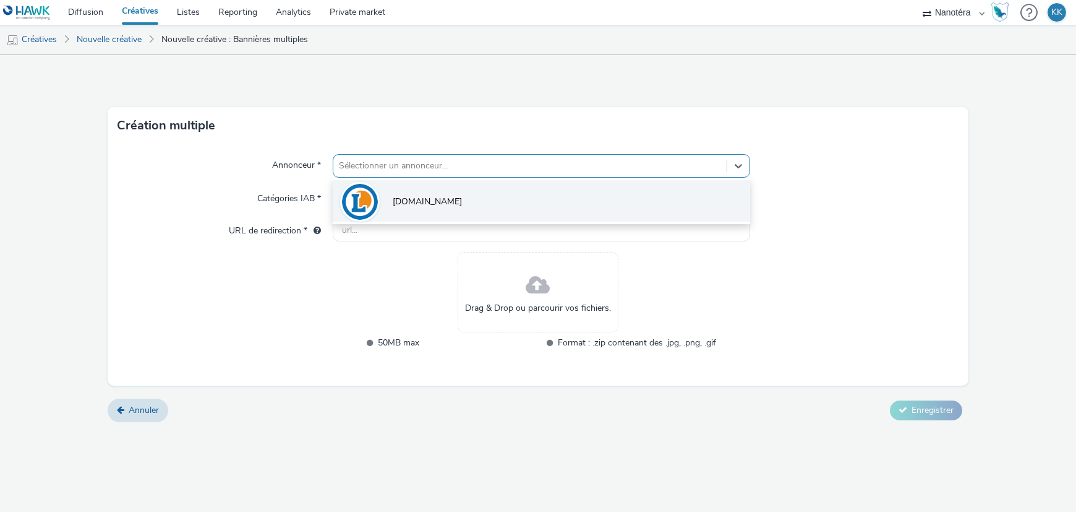
click at [425, 208] on li "[DOMAIN_NAME]" at bounding box center [542, 200] width 418 height 41
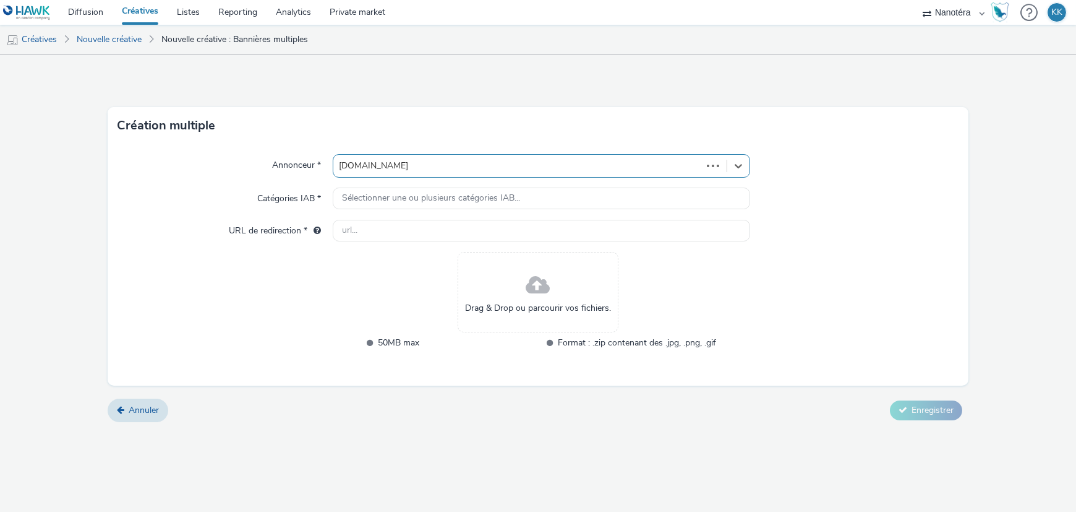
type input "[URL][DOMAIN_NAME]"
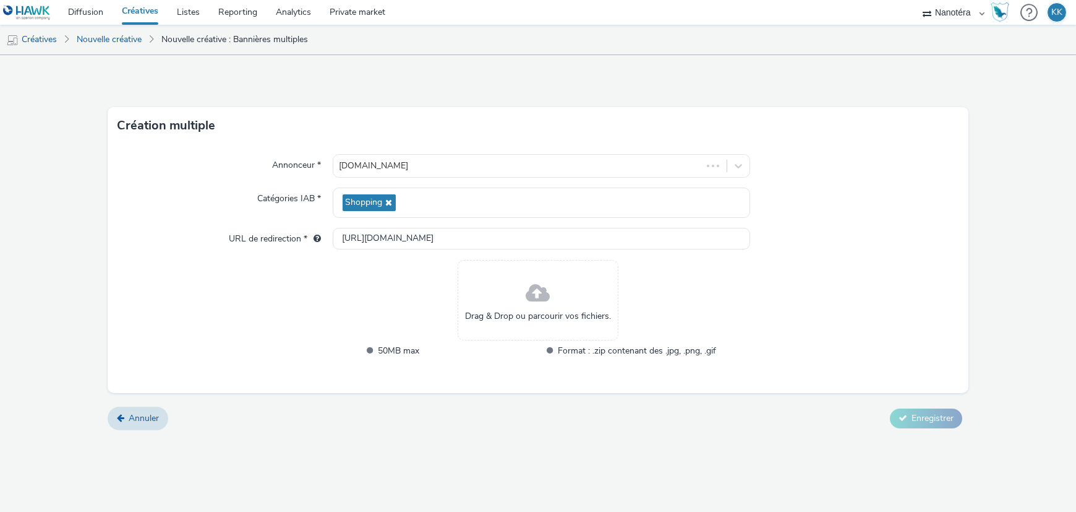
click at [533, 297] on span at bounding box center [538, 293] width 24 height 33
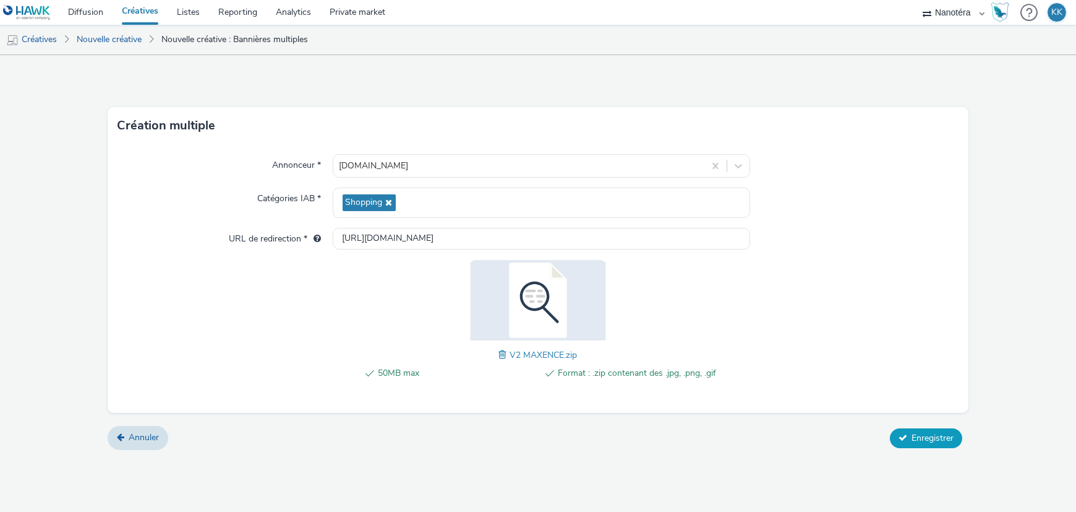
click at [932, 434] on span "Enregistrer" at bounding box center [933, 438] width 42 height 12
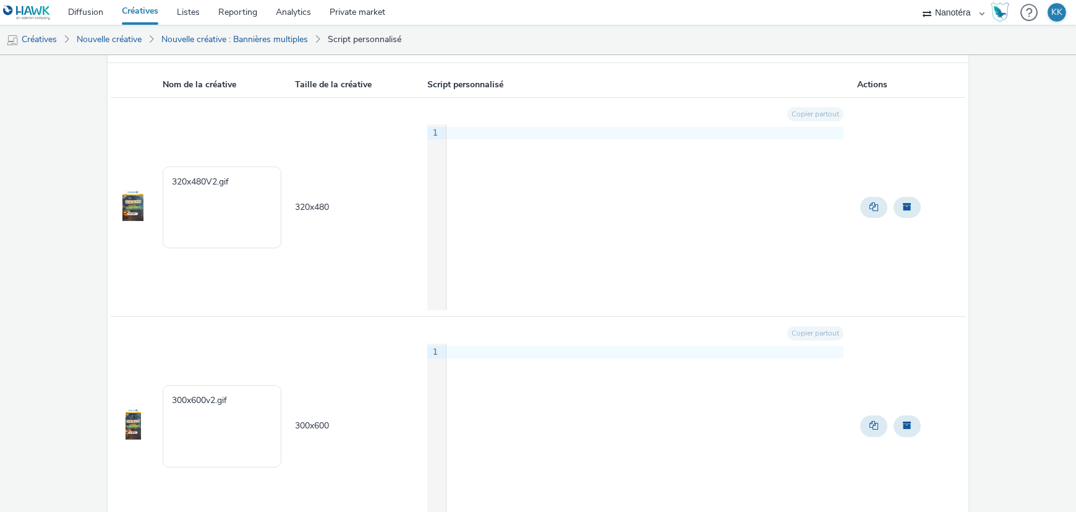
scroll to position [176, 0]
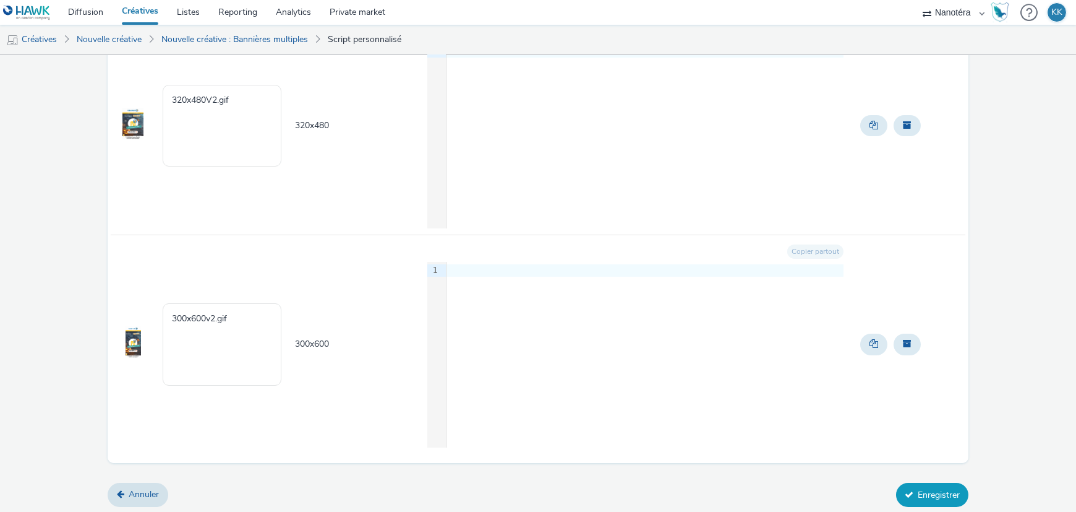
click at [911, 499] on button "Enregistrer" at bounding box center [932, 495] width 72 height 24
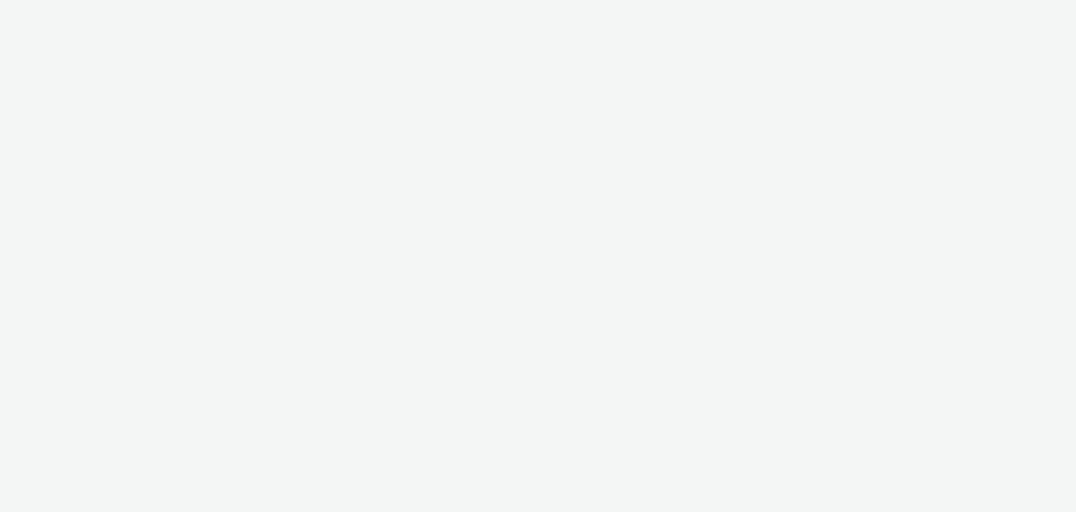
select select "7502541c-291d-438e-9ed0-28cfb675a45a"
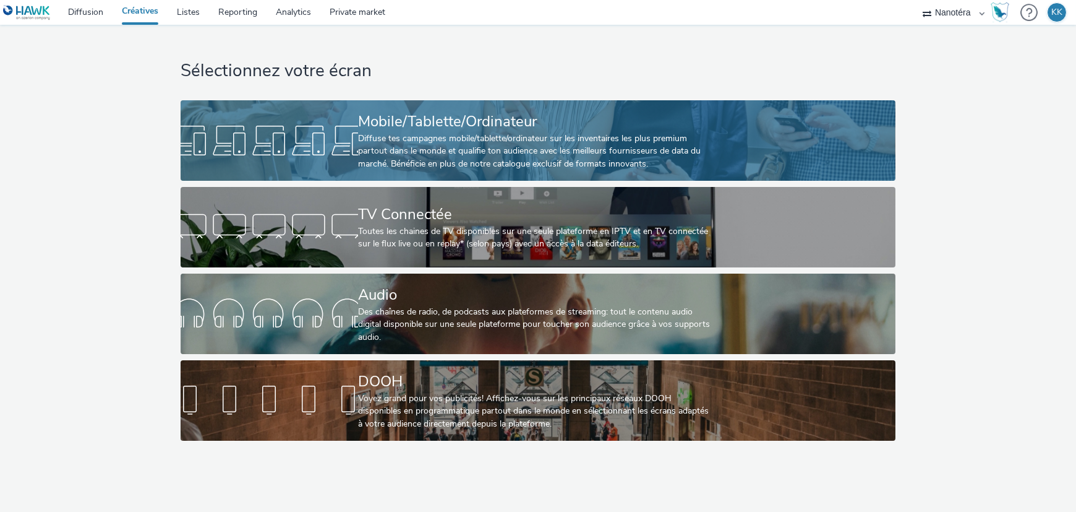
click at [463, 118] on div "Mobile/Tablette/Ordinateur" at bounding box center [535, 122] width 355 height 22
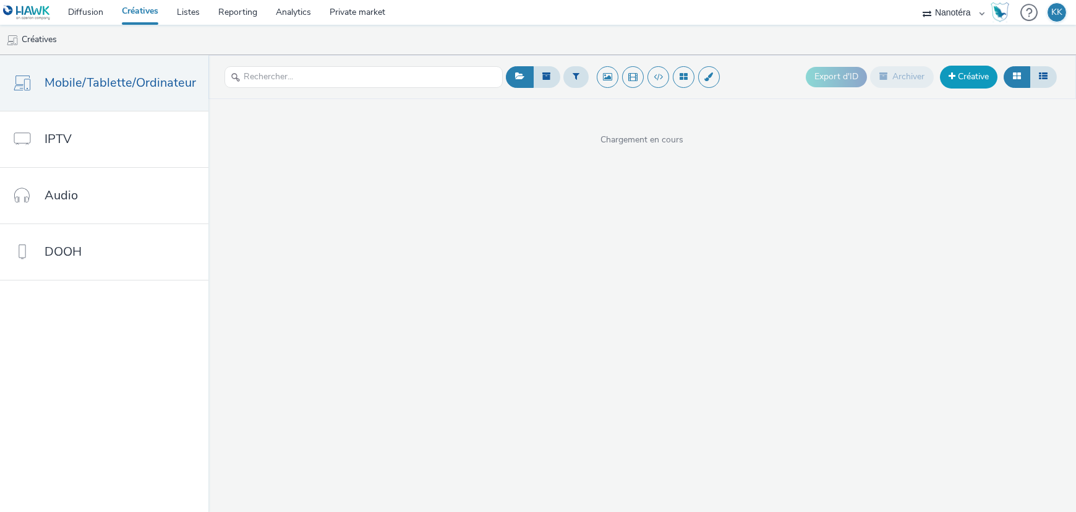
click at [960, 75] on link "Créative" at bounding box center [969, 77] width 58 height 22
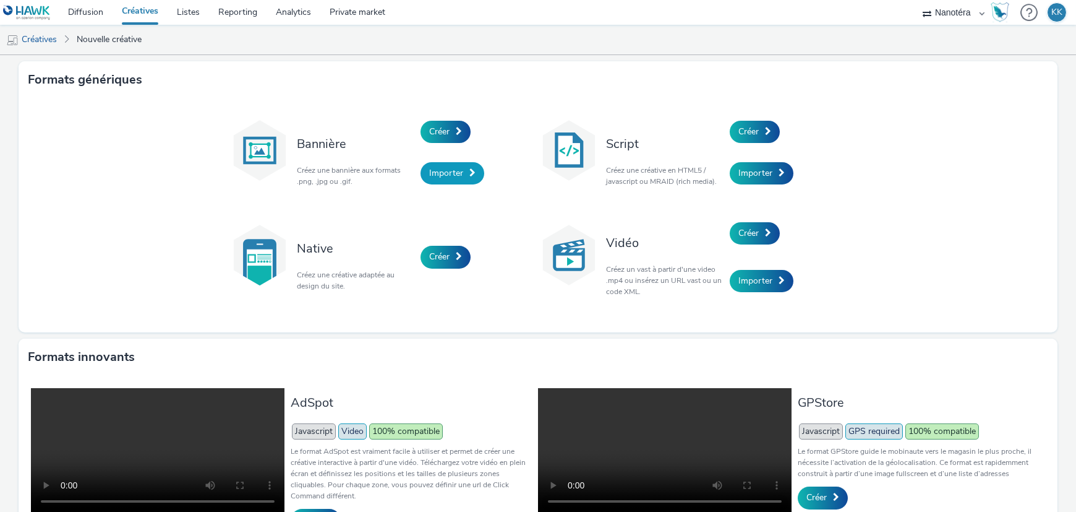
click at [440, 179] on link "Importer" at bounding box center [453, 173] width 64 height 22
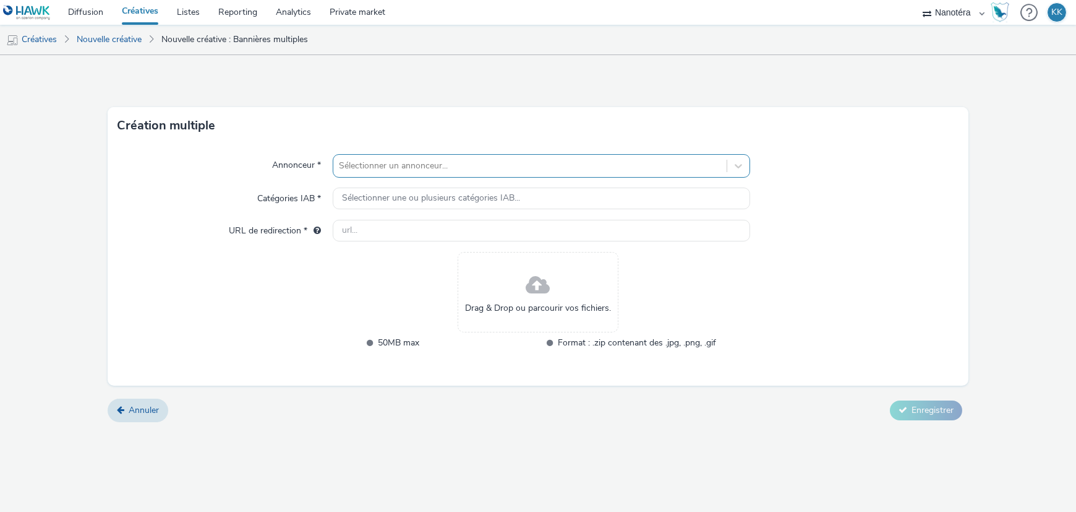
click at [385, 158] on div at bounding box center [530, 165] width 381 height 15
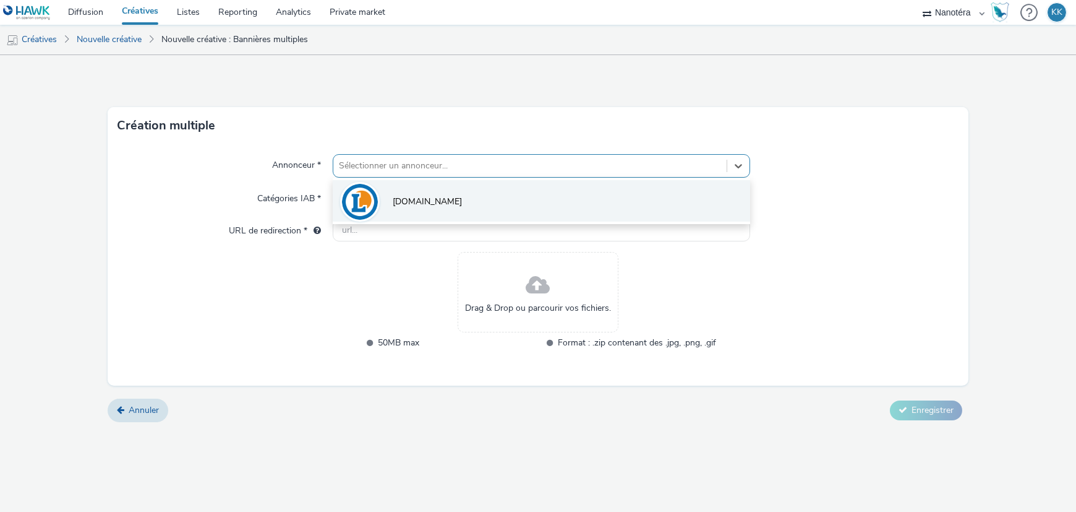
click at [396, 201] on span "[DOMAIN_NAME]" at bounding box center [427, 201] width 69 height 12
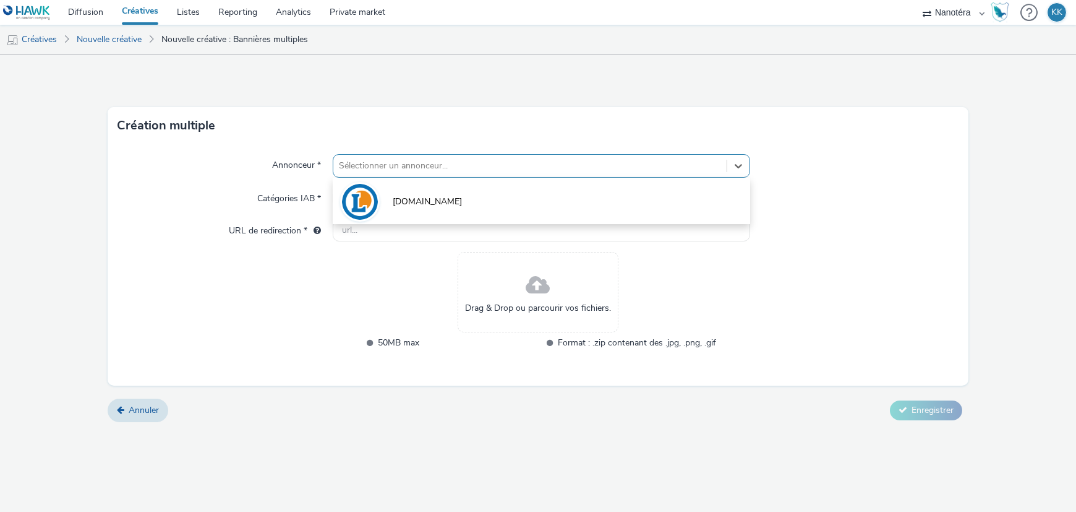
type input "[URL][DOMAIN_NAME]"
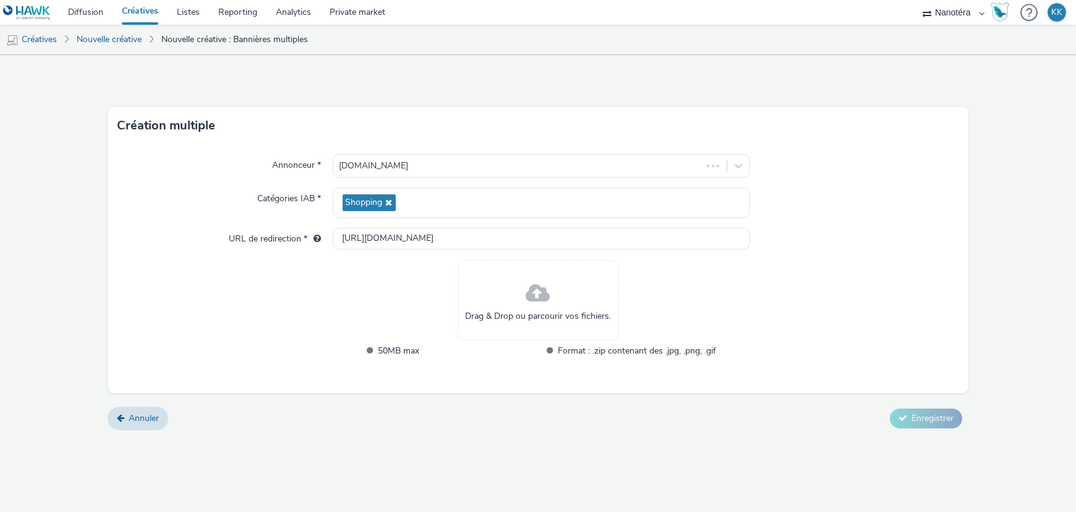
click at [541, 308] on span at bounding box center [538, 293] width 24 height 33
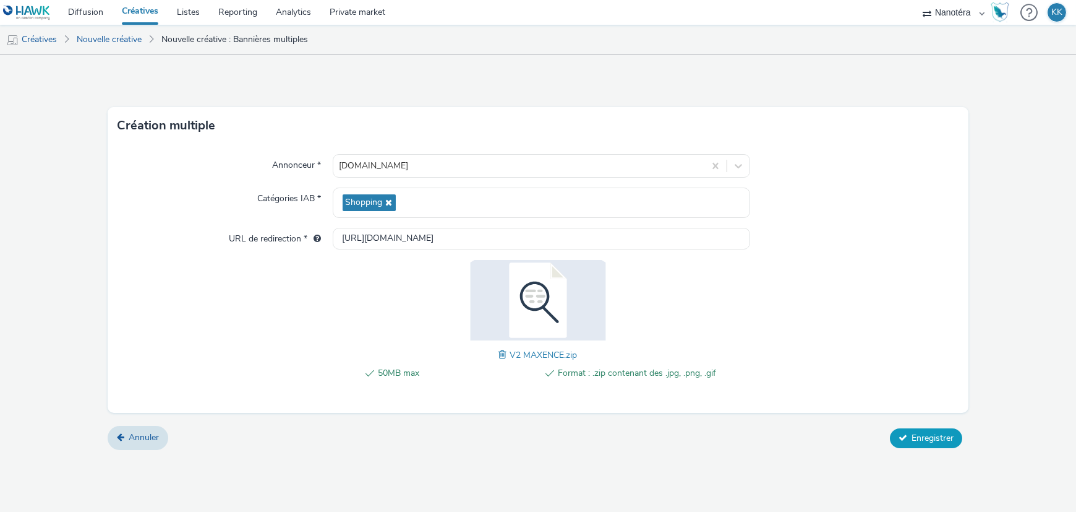
click at [927, 437] on span "Enregistrer" at bounding box center [933, 438] width 42 height 12
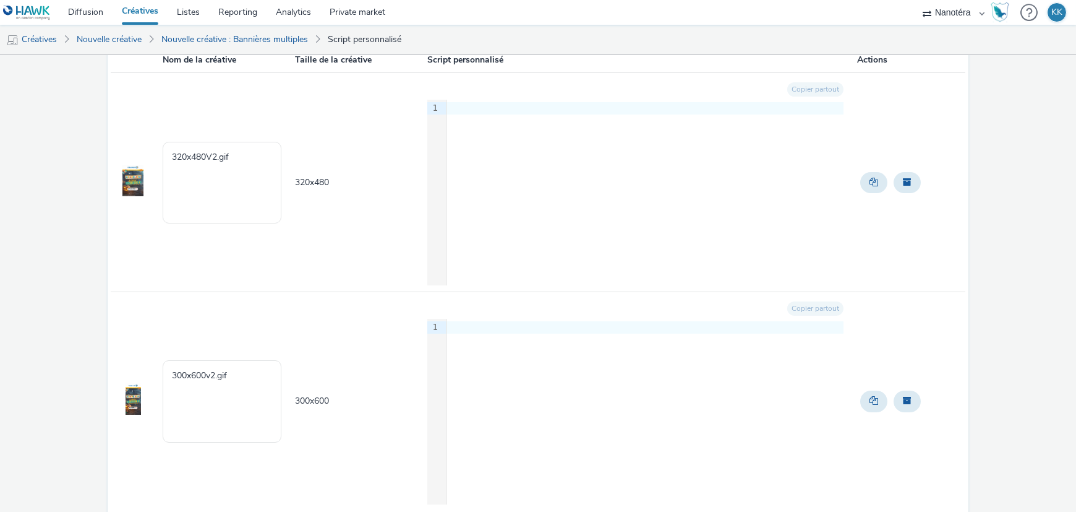
scroll to position [176, 0]
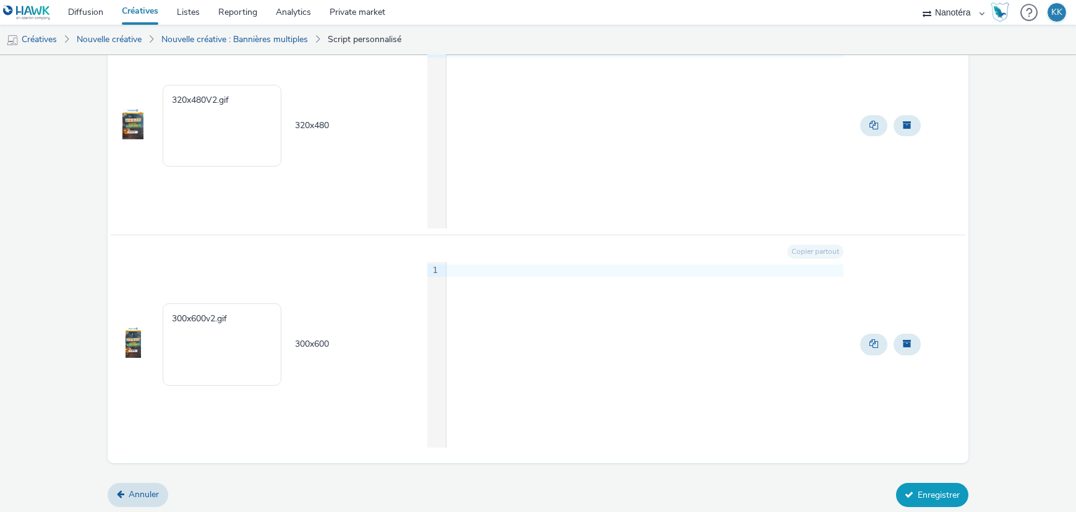
click at [929, 492] on button "Enregistrer" at bounding box center [932, 495] width 72 height 24
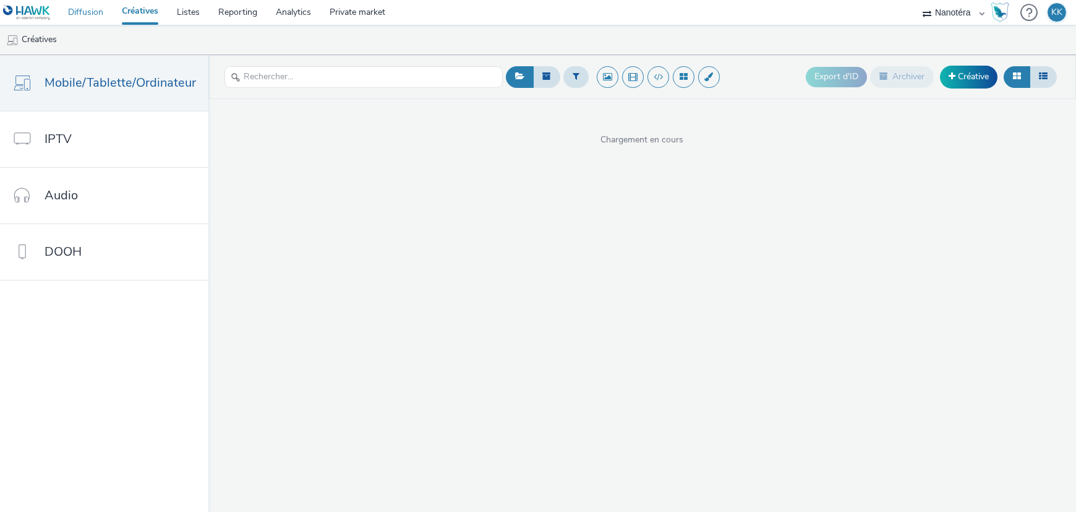
click at [79, 11] on link "Diffusion" at bounding box center [86, 12] width 54 height 25
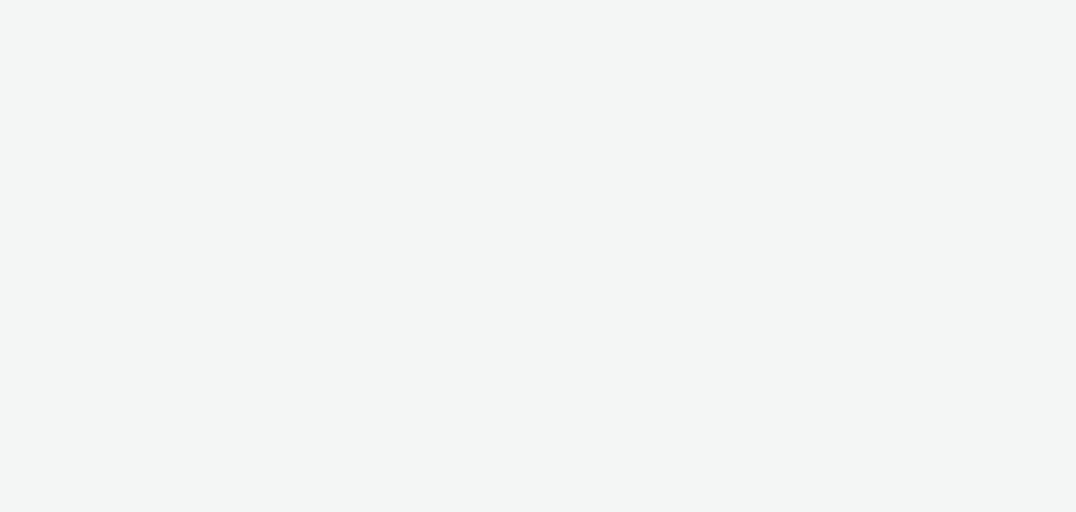
select select "7502541c-291d-438e-9ed0-28cfb675a45a"
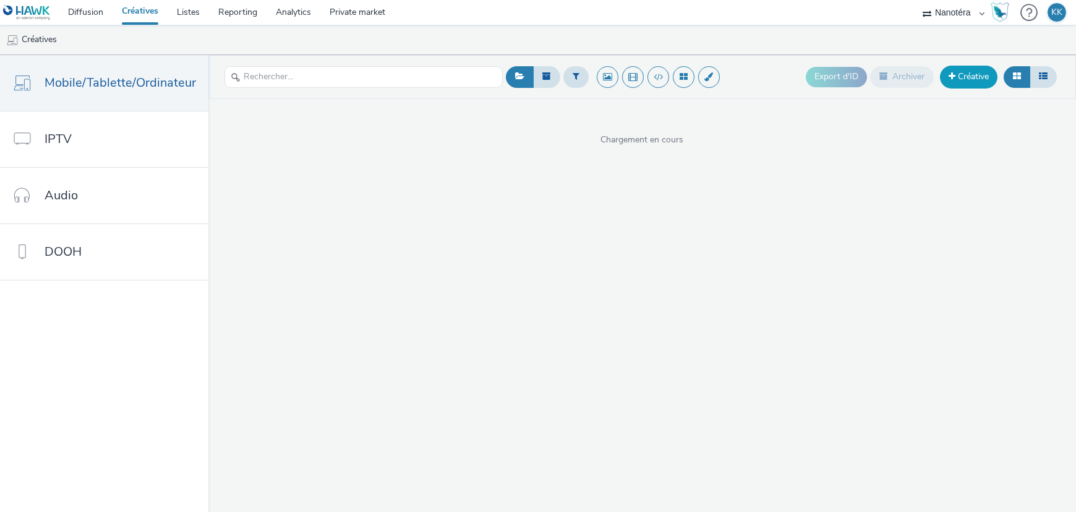
click at [956, 77] on link "Créative" at bounding box center [969, 77] width 58 height 22
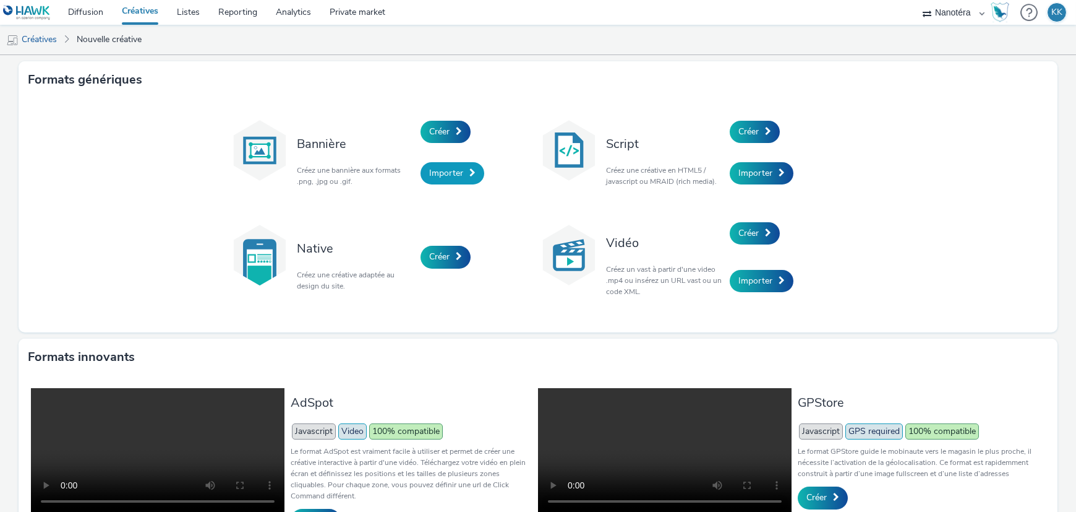
click at [444, 166] on link "Importer" at bounding box center [453, 173] width 64 height 22
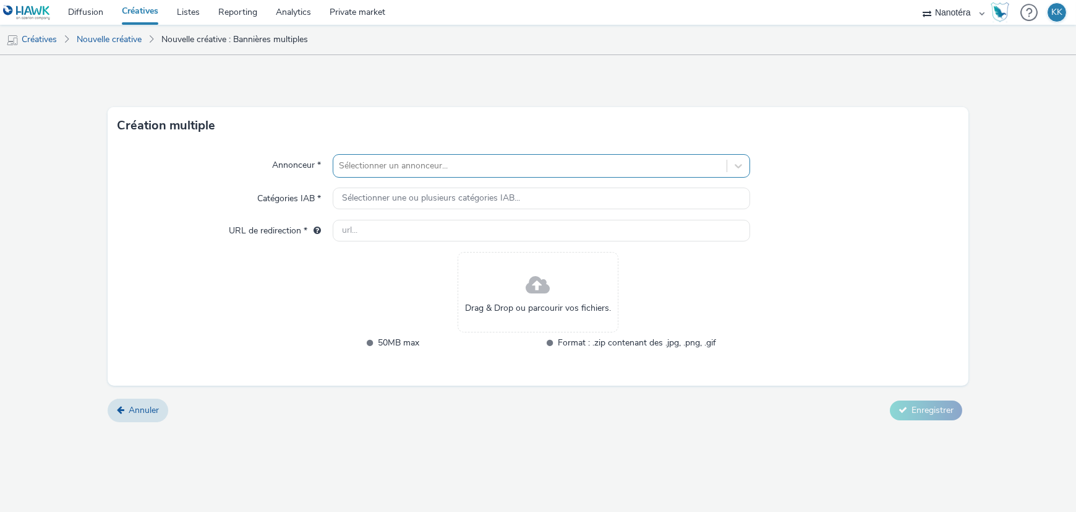
click at [458, 165] on div at bounding box center [530, 165] width 381 height 15
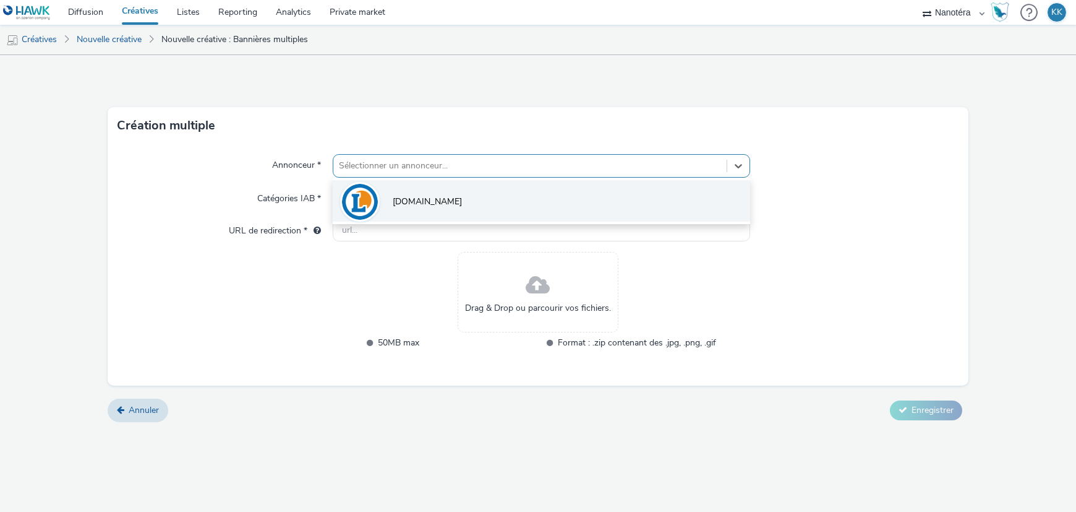
click at [444, 209] on li "[DOMAIN_NAME]" at bounding box center [542, 200] width 418 height 41
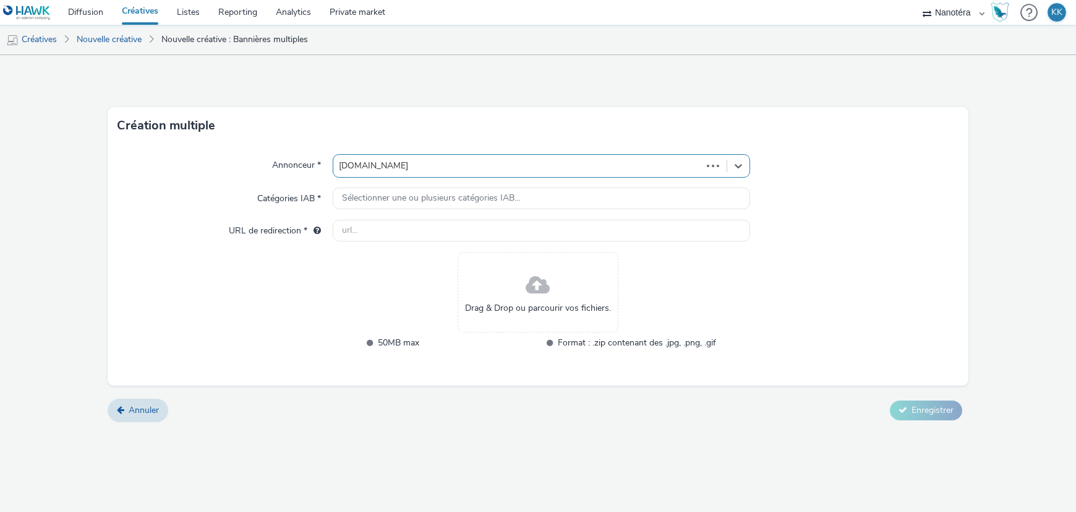
type input "[URL][DOMAIN_NAME]"
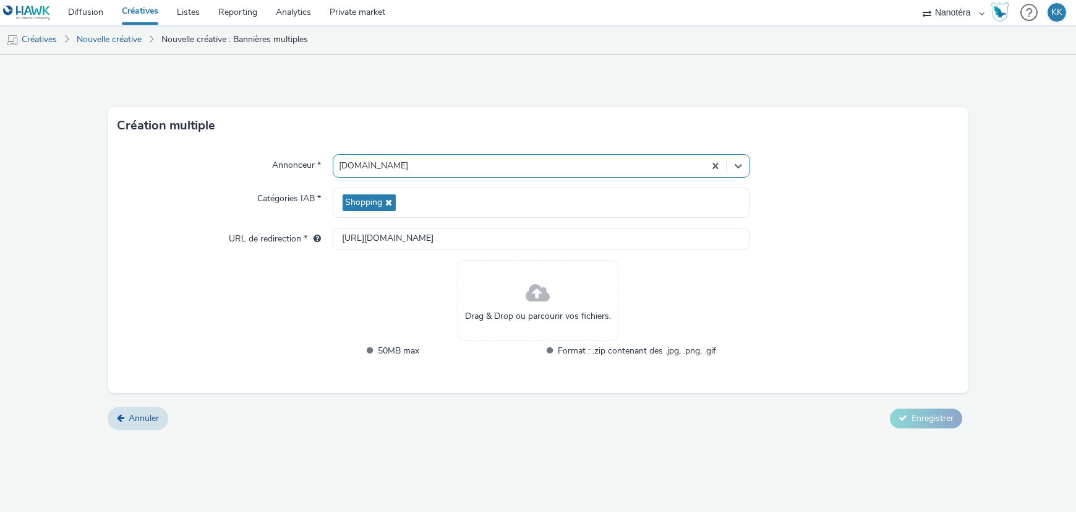
click at [537, 307] on span at bounding box center [538, 293] width 24 height 33
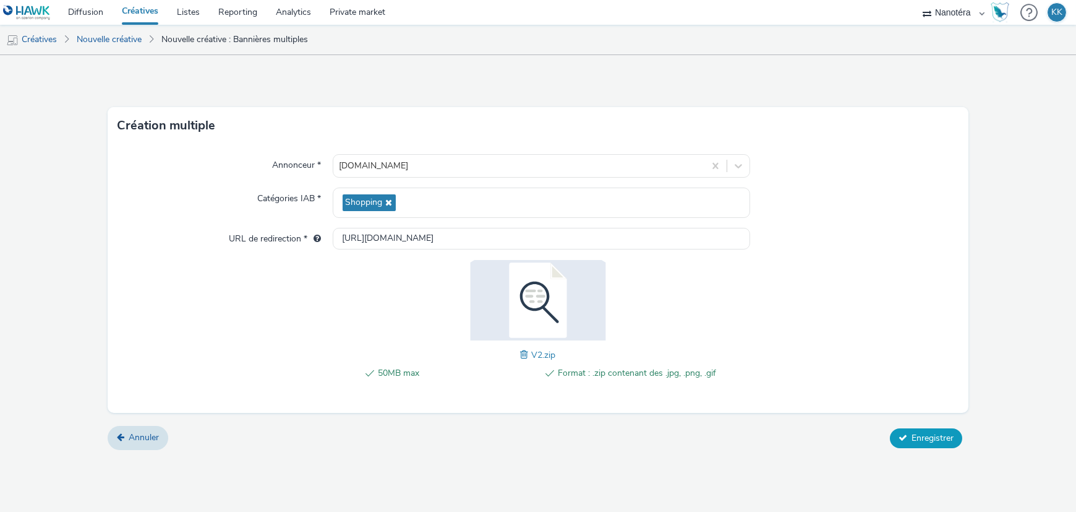
click at [921, 444] on button "Enregistrer" at bounding box center [926, 438] width 72 height 20
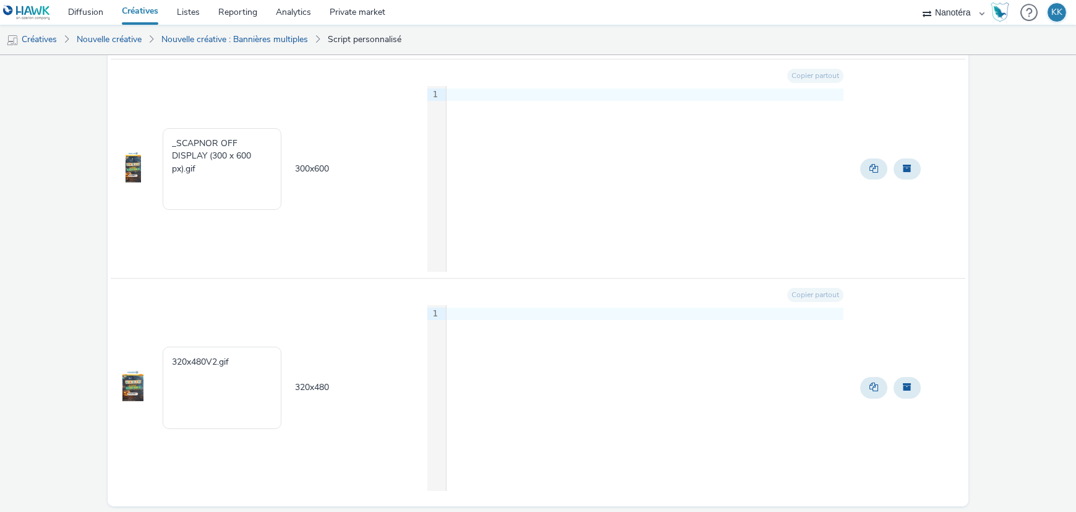
scroll to position [176, 0]
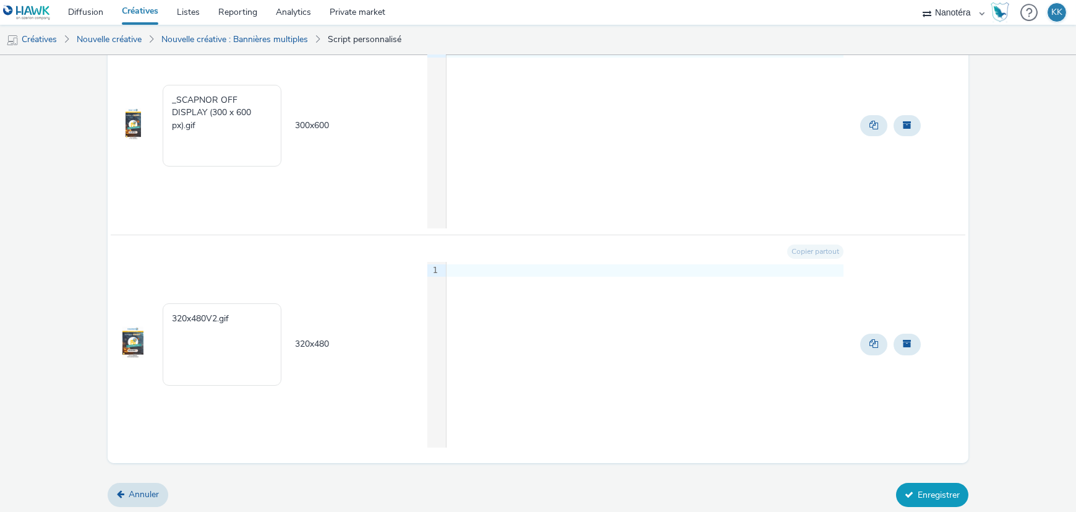
click at [937, 487] on button "Enregistrer" at bounding box center [932, 495] width 72 height 24
